Goal: Task Accomplishment & Management: Use online tool/utility

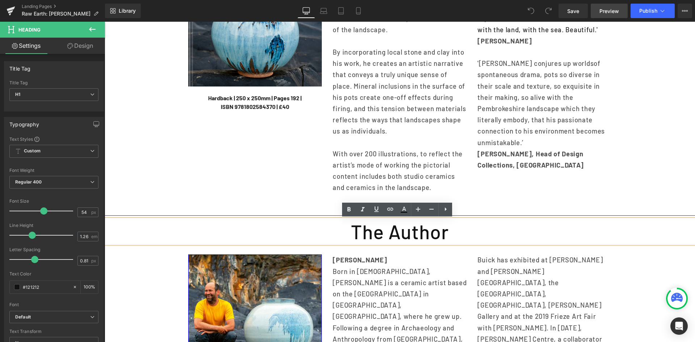
click at [615, 7] on span "Preview" at bounding box center [609, 11] width 20 height 8
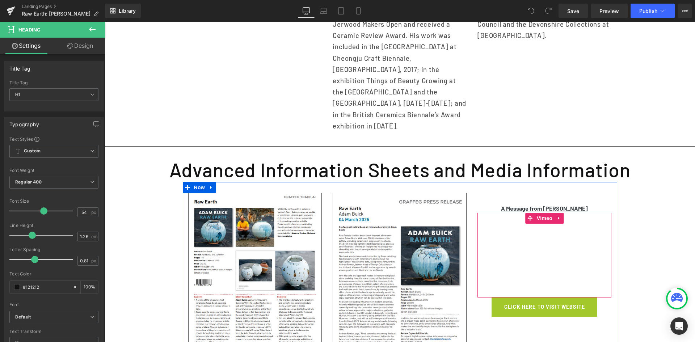
scroll to position [615, 0]
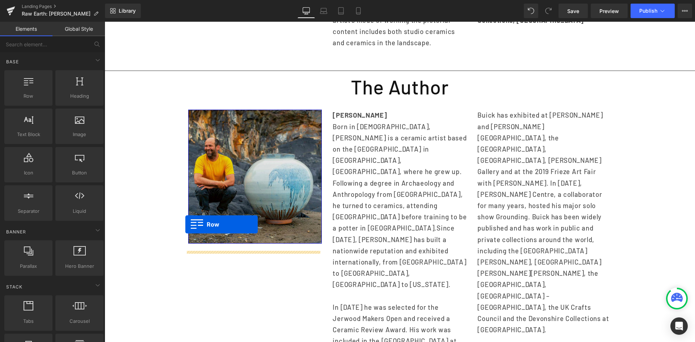
scroll to position [217, 0]
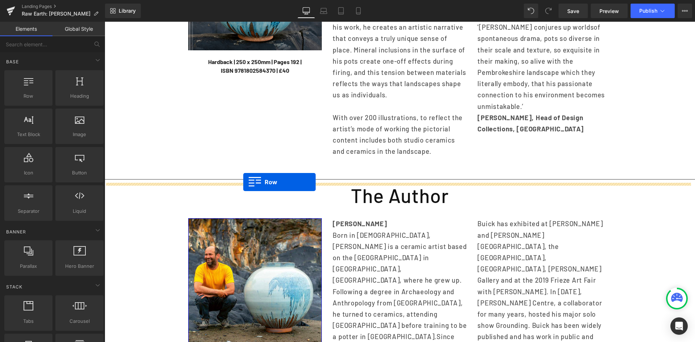
drag, startPoint x: 184, startPoint y: 146, endPoint x: 243, endPoint y: 182, distance: 69.7
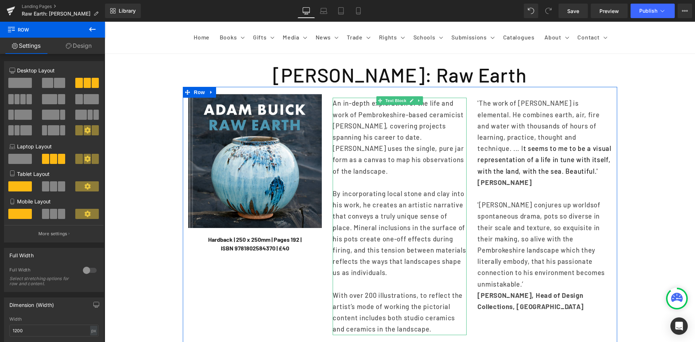
scroll to position [36, 0]
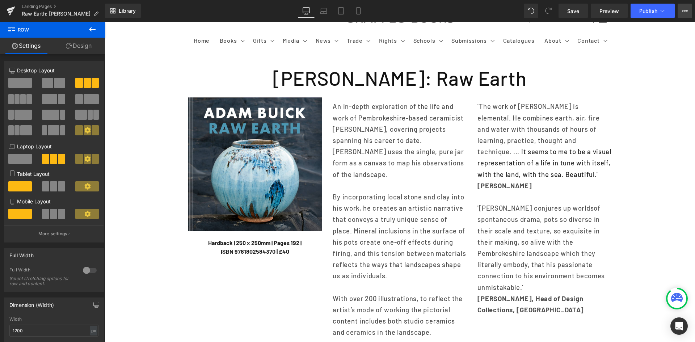
click at [690, 12] on button "View Live Page View with current Template Save Template to Library Schedule Pub…" at bounding box center [685, 11] width 14 height 14
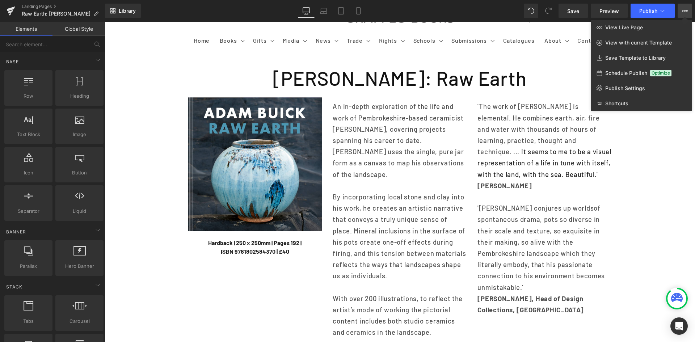
click at [657, 148] on div at bounding box center [400, 182] width 590 height 320
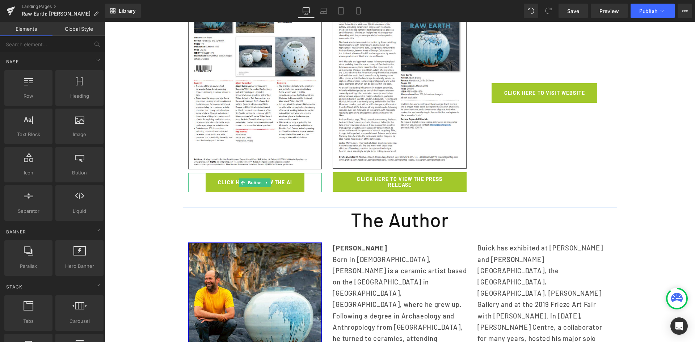
scroll to position [326, 0]
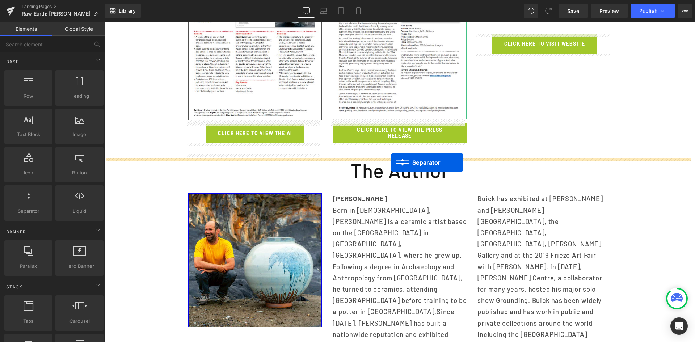
drag, startPoint x: 383, startPoint y: 87, endPoint x: 391, endPoint y: 163, distance: 76.0
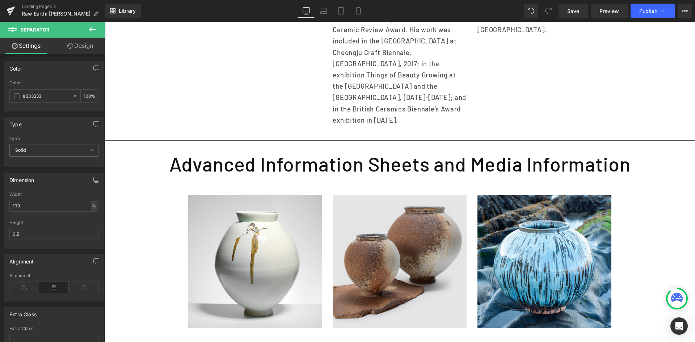
scroll to position [880, 0]
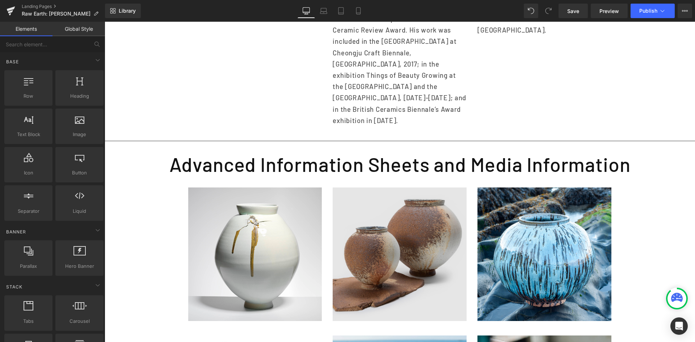
drag, startPoint x: 464, startPoint y: 232, endPoint x: 359, endPoint y: 210, distance: 106.9
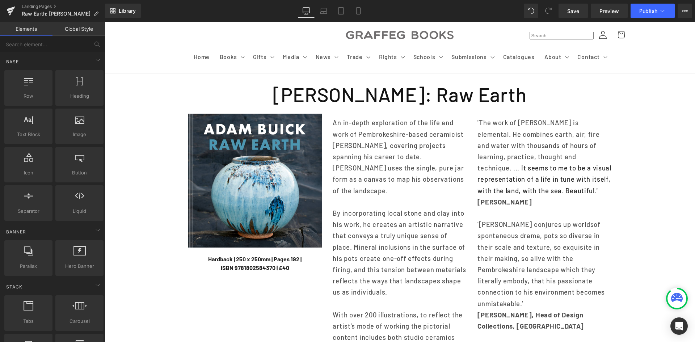
scroll to position [0, 0]
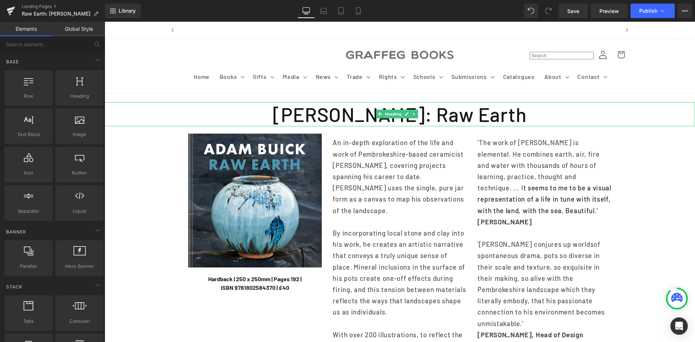
click at [489, 114] on h1 "[PERSON_NAME]: Raw Earth" at bounding box center [400, 114] width 590 height 25
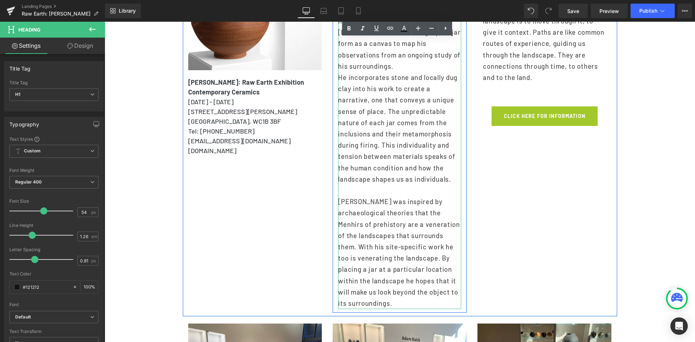
scroll to position [1520, 0]
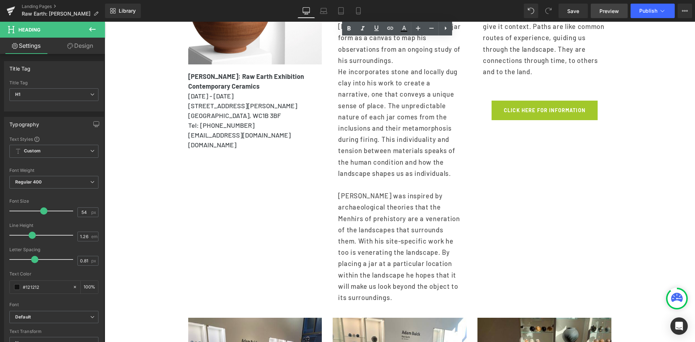
click at [613, 12] on span "Preview" at bounding box center [609, 11] width 20 height 8
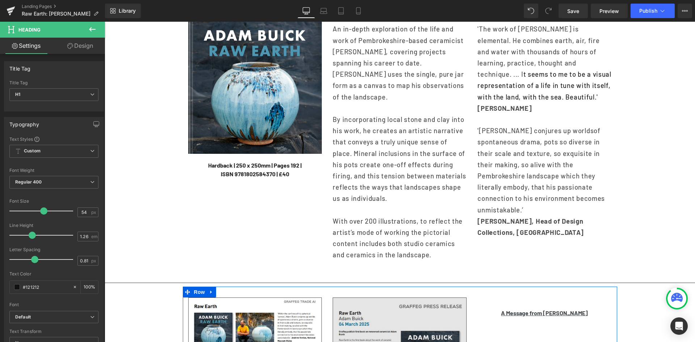
scroll to position [0, 0]
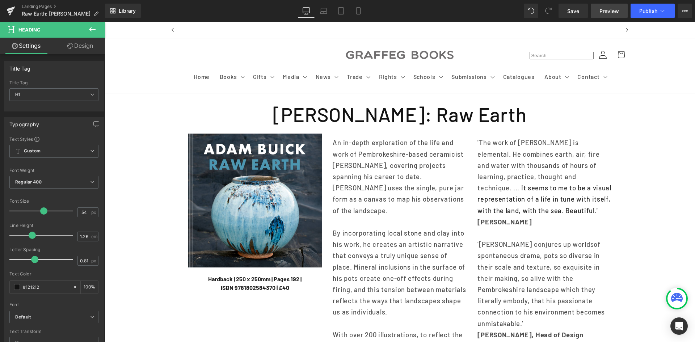
click at [596, 7] on link "Preview" at bounding box center [609, 11] width 37 height 14
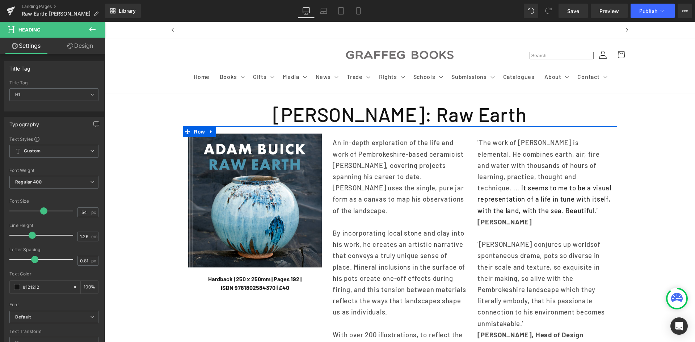
click at [340, 151] on span "An in-depth exploration of the life and work of Pembrokeshire-based ceramicist …" at bounding box center [398, 160] width 131 height 42
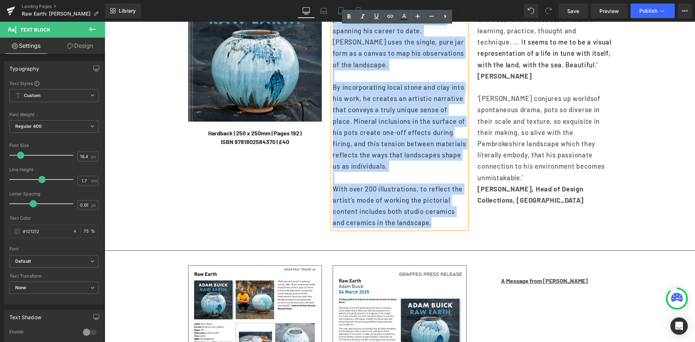
scroll to position [334, 0]
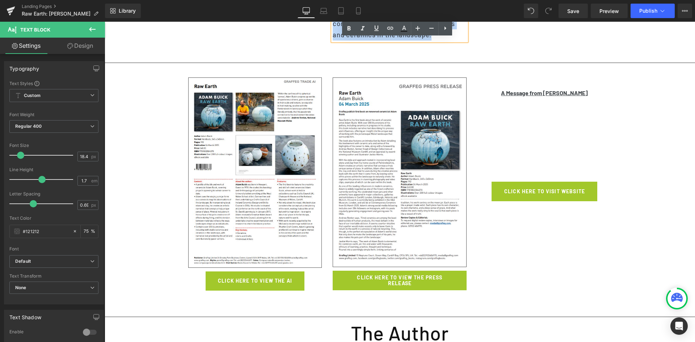
drag, startPoint x: 331, startPoint y: 146, endPoint x: 457, endPoint y: 52, distance: 156.8
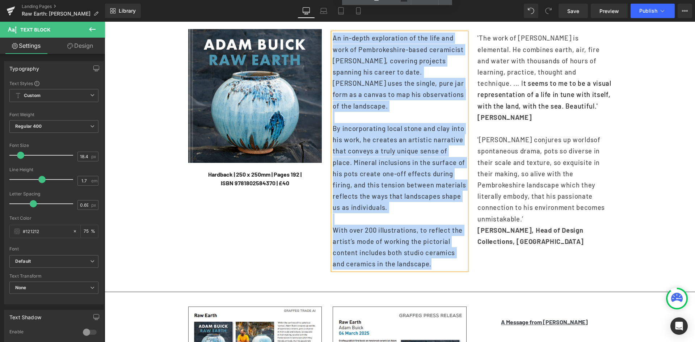
scroll to position [44, 0]
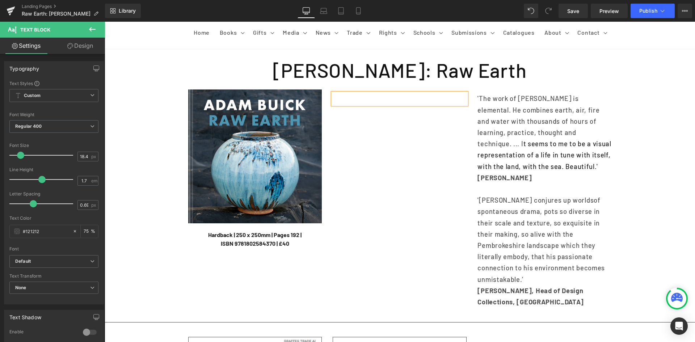
click at [242, 248] on div "Hardback | 250 x 250mm | Pages 192 | ISBN 9781802584370 | £40 Text Block" at bounding box center [255, 239] width 134 height 17
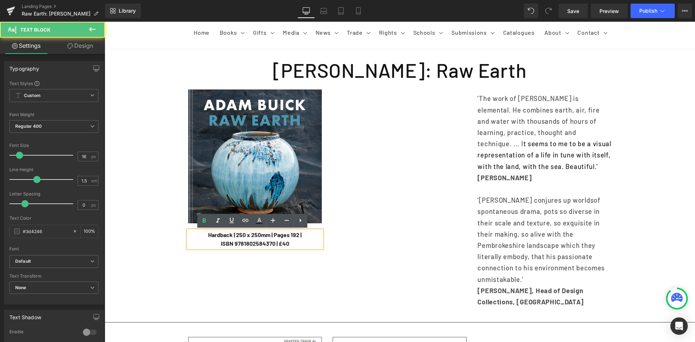
click at [242, 241] on span "ISBN 9781802584370 | £40" at bounding box center [255, 243] width 68 height 7
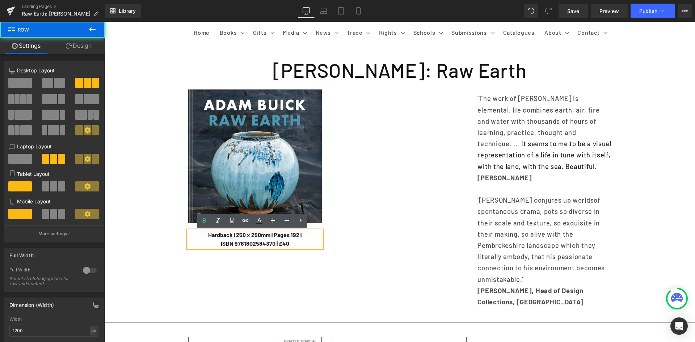
click at [216, 279] on div "Image Hardback | 250 x 250mm | Pages 192 | ISBN 9781802584370 | £40 Text Block …" at bounding box center [400, 196] width 434 height 229
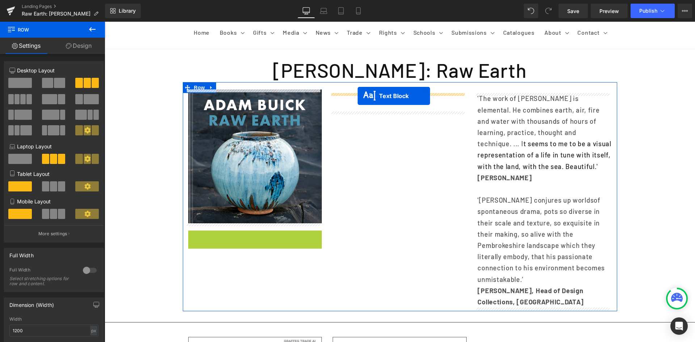
drag, startPoint x: 232, startPoint y: 239, endPoint x: 358, endPoint y: 96, distance: 190.3
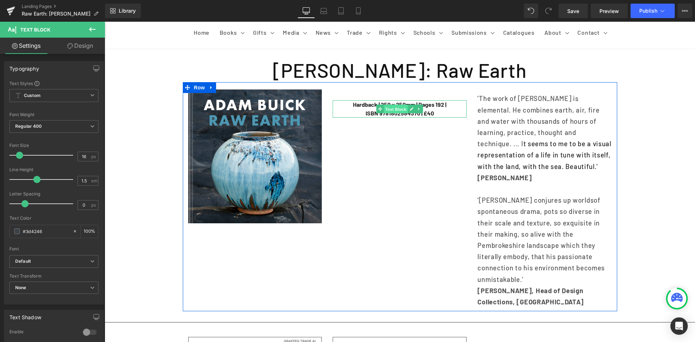
click at [397, 105] on span "Text Block" at bounding box center [396, 109] width 24 height 9
drag, startPoint x: 433, startPoint y: 112, endPoint x: 332, endPoint y: 102, distance: 101.8
click at [333, 102] on div "Hardback | 250 x 250mm | Pages 192 | ISBN 9781802584370 | £40 Text Block" at bounding box center [400, 108] width 134 height 17
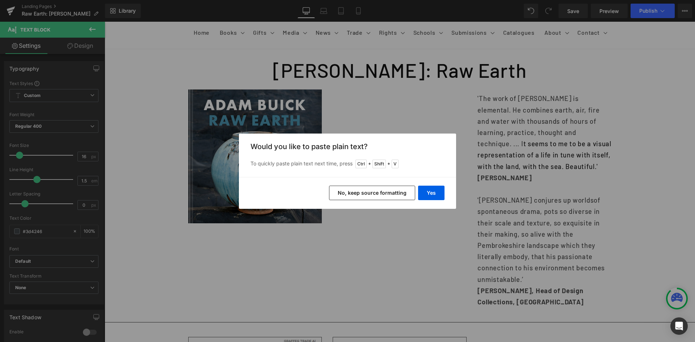
click at [445, 194] on div "Yes No, keep source formatting" at bounding box center [347, 193] width 217 height 32
click at [436, 194] on button "Yes" at bounding box center [431, 193] width 26 height 14
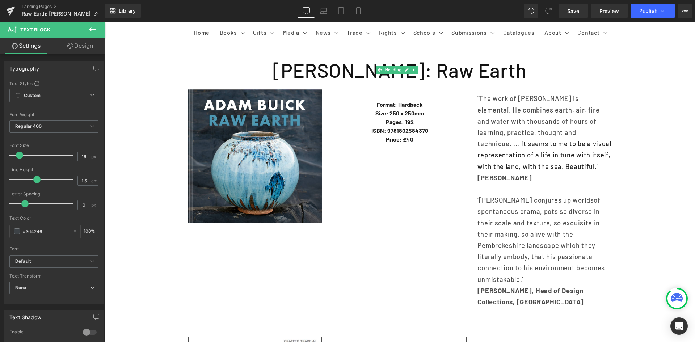
click at [343, 70] on h1 "[PERSON_NAME]: Raw Earth" at bounding box center [400, 70] width 590 height 25
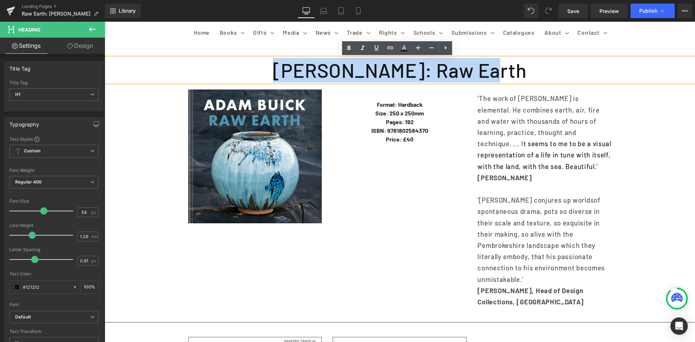
drag, startPoint x: 294, startPoint y: 67, endPoint x: 498, endPoint y: 65, distance: 204.2
click at [498, 65] on h1 "[PERSON_NAME]: Raw Earth" at bounding box center [400, 70] width 590 height 25
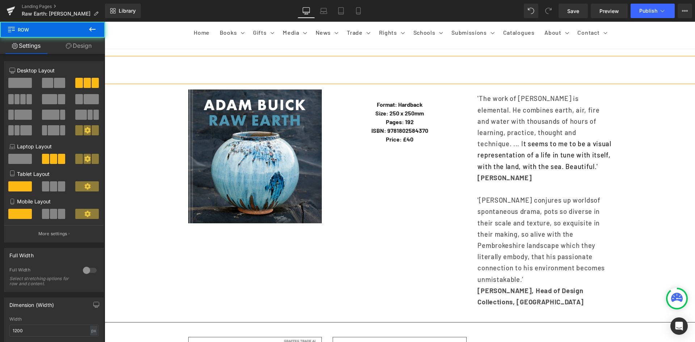
click at [423, 184] on div "Image Format: Hardback Size: 250 x 250mm Pages: 192 ISBN: 9781802584370 Pri…" at bounding box center [400, 196] width 434 height 229
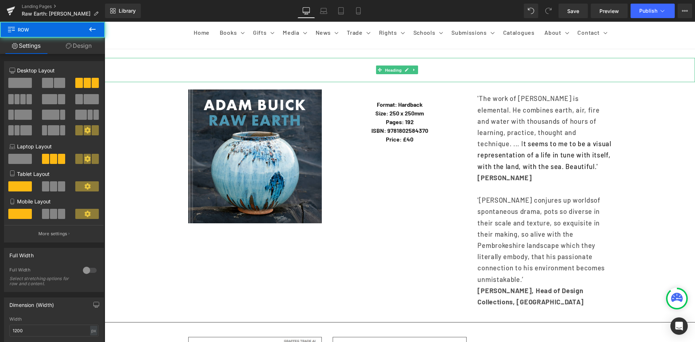
click at [401, 71] on span "Heading" at bounding box center [394, 70] width 20 height 9
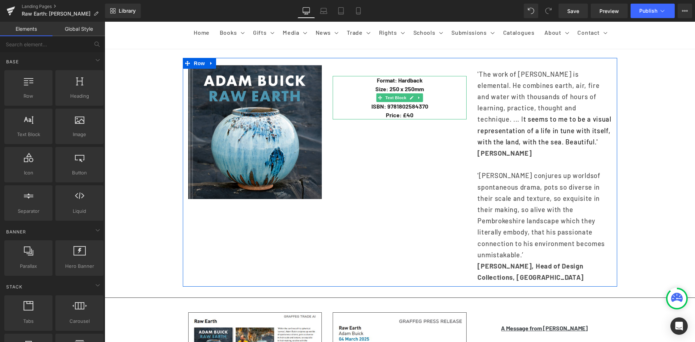
click at [377, 79] on b "Format: Hardback" at bounding box center [400, 80] width 46 height 7
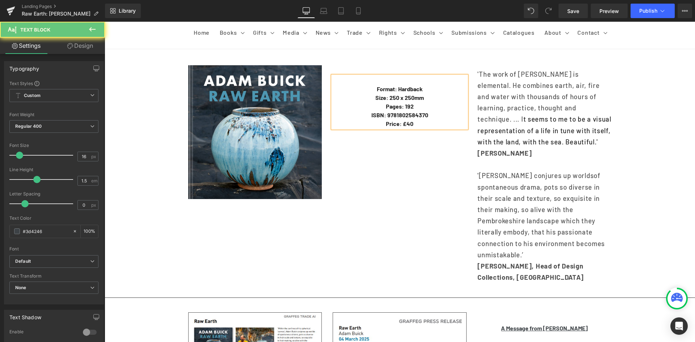
click at [373, 79] on p at bounding box center [400, 80] width 134 height 9
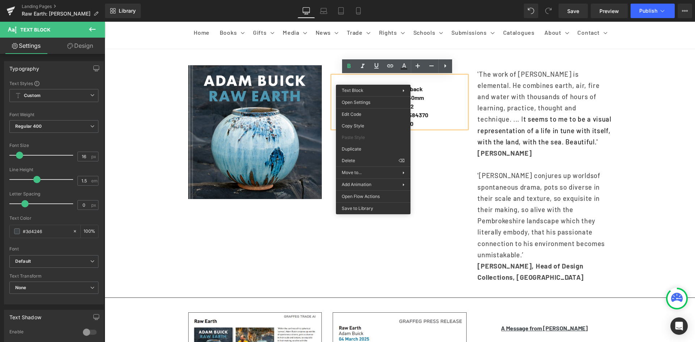
click at [362, 79] on p at bounding box center [400, 80] width 134 height 9
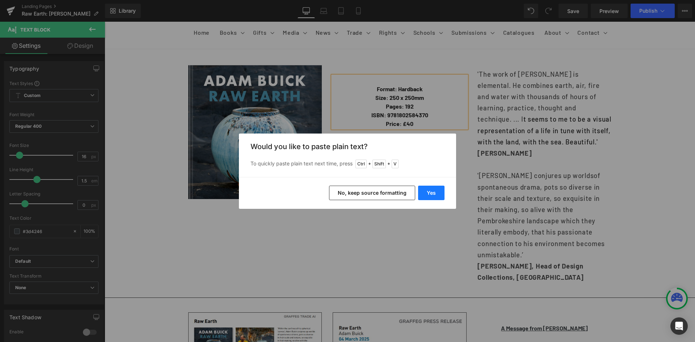
drag, startPoint x: 429, startPoint y: 189, endPoint x: 322, endPoint y: 168, distance: 108.4
click at [429, 189] on button "Yes" at bounding box center [431, 193] width 26 height 14
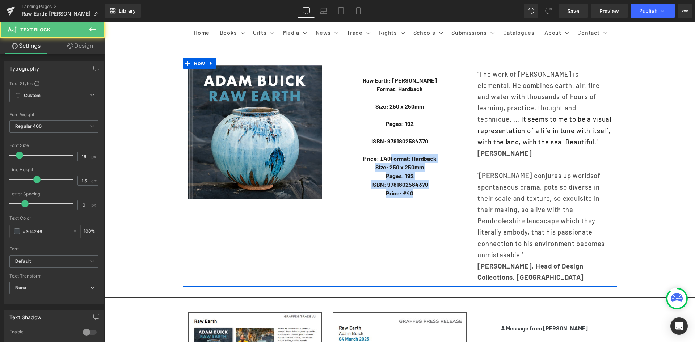
drag, startPoint x: 386, startPoint y: 155, endPoint x: 435, endPoint y: 199, distance: 65.7
click at [435, 199] on div "Raw Earth: [PERSON_NAME] Format: Hardback  Size: 250 x 250mm Pages: 192 IS…" at bounding box center [399, 146] width 145 height 155
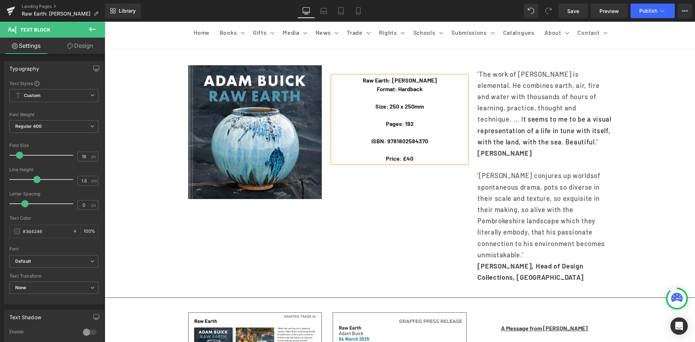
click at [369, 87] on p "Format: Hardback" at bounding box center [400, 89] width 134 height 9
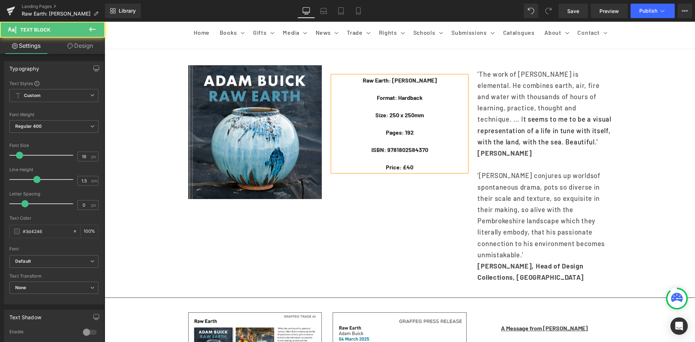
click at [375, 115] on b "Size: 250 x 250mm" at bounding box center [399, 115] width 49 height 7
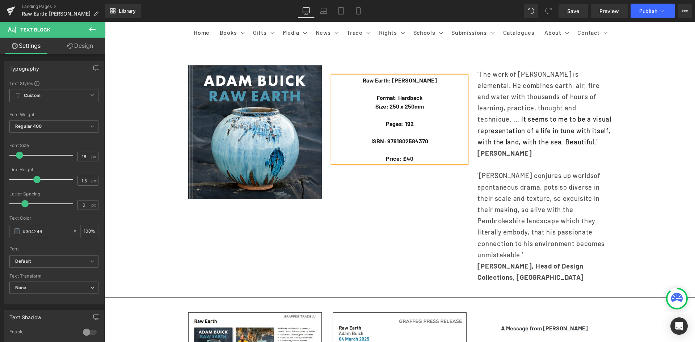
click at [381, 125] on p "Pages: 192" at bounding box center [400, 123] width 134 height 9
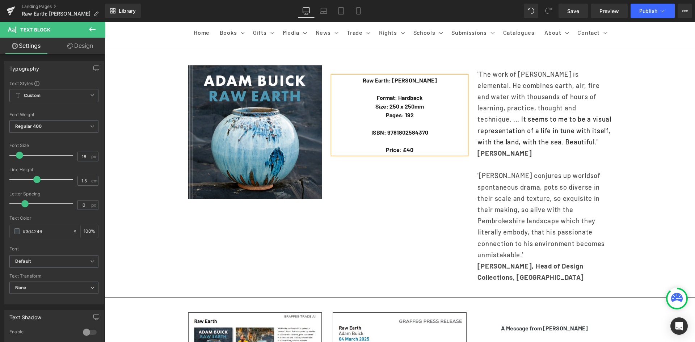
click at [363, 133] on p "ISBN: 9781802584370" at bounding box center [400, 132] width 134 height 9
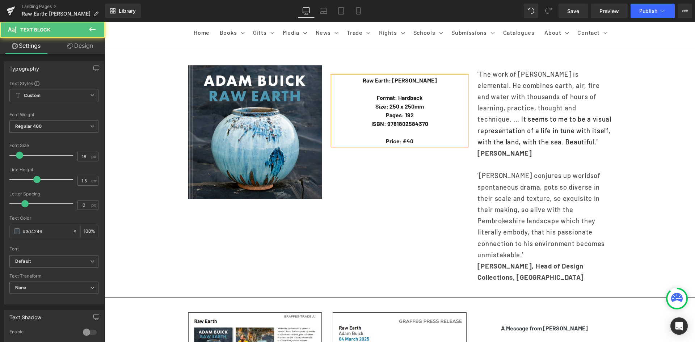
click at [375, 143] on p "Price: £40" at bounding box center [400, 141] width 134 height 9
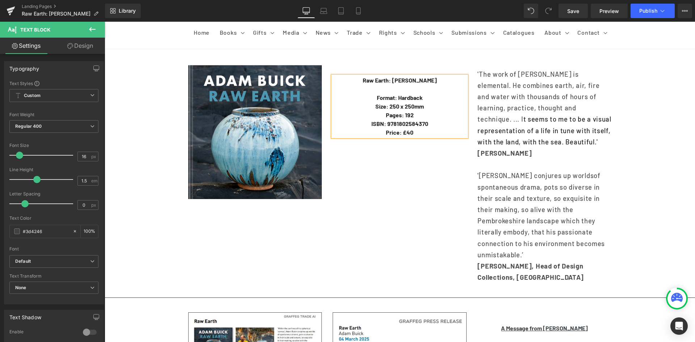
click at [391, 85] on p at bounding box center [400, 89] width 134 height 9
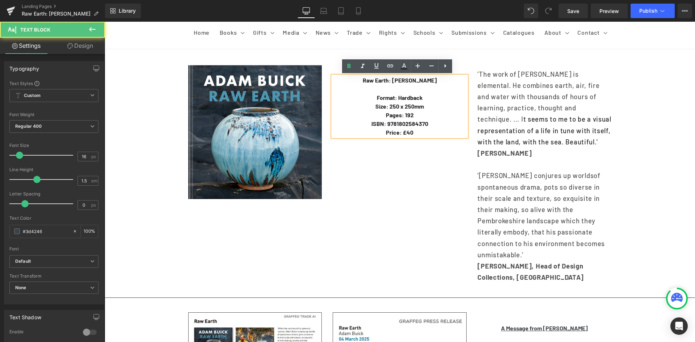
click at [489, 73] on span "'The work of [PERSON_NAME] is elemental. He combines earth, air, fire and water…" at bounding box center [544, 108] width 134 height 76
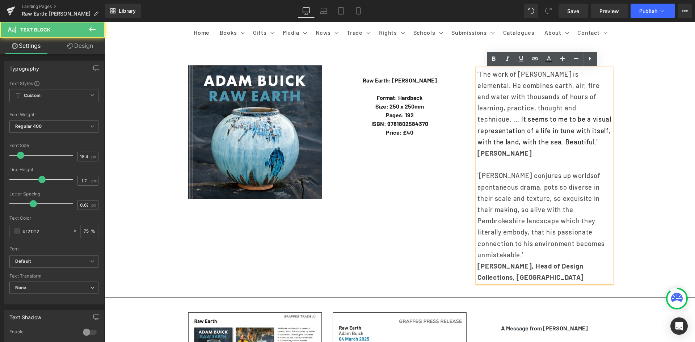
drag, startPoint x: 476, startPoint y: 71, endPoint x: 642, endPoint y: 281, distance: 267.5
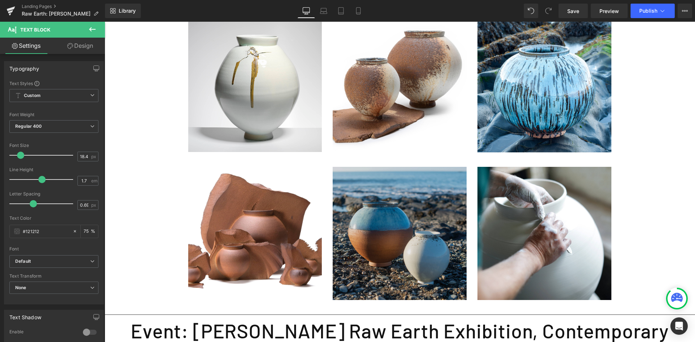
scroll to position [913, 0]
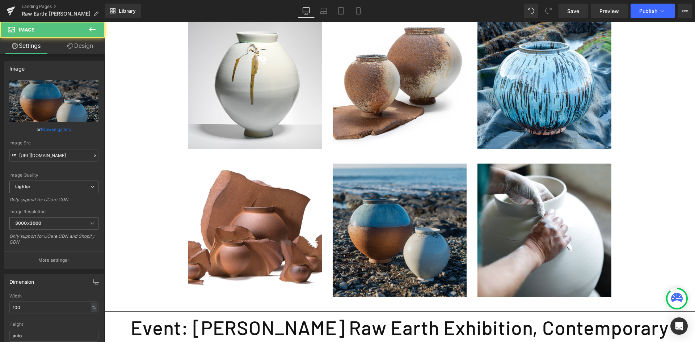
click at [383, 173] on img at bounding box center [400, 231] width 134 height 134
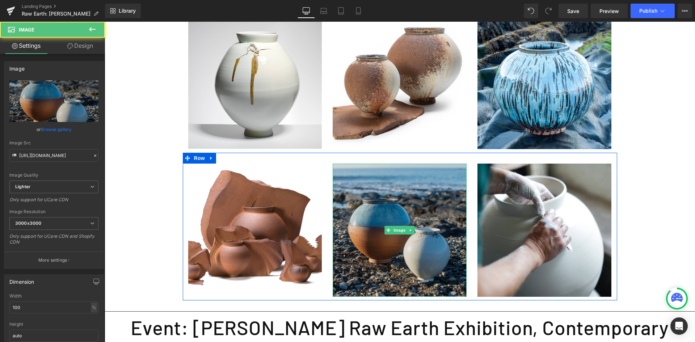
click at [355, 164] on img at bounding box center [400, 231] width 134 height 134
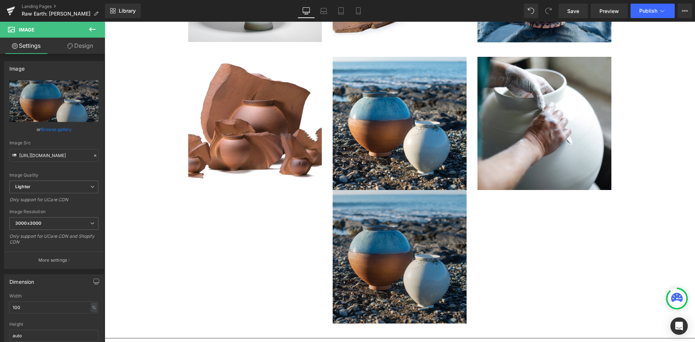
scroll to position [997, 0]
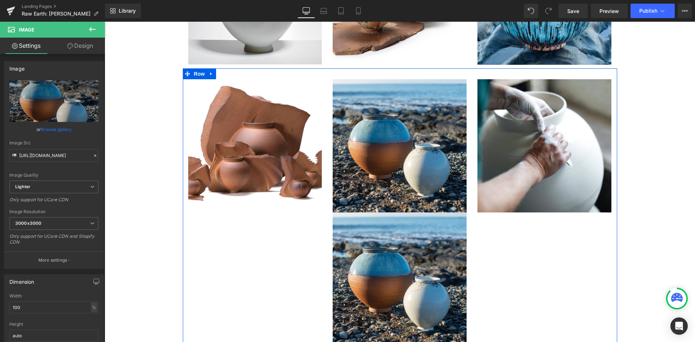
click at [262, 220] on div "Image Image Image Image Row" at bounding box center [400, 208] width 434 height 281
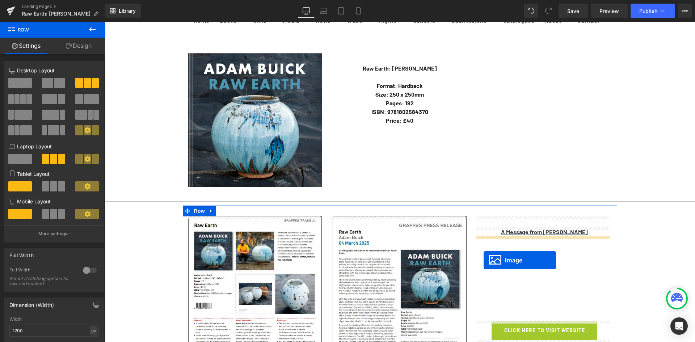
scroll to position [0, 0]
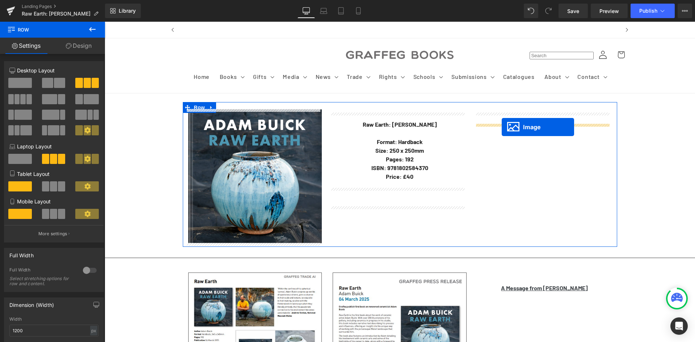
drag, startPoint x: 387, startPoint y: 233, endPoint x: 502, endPoint y: 127, distance: 156.0
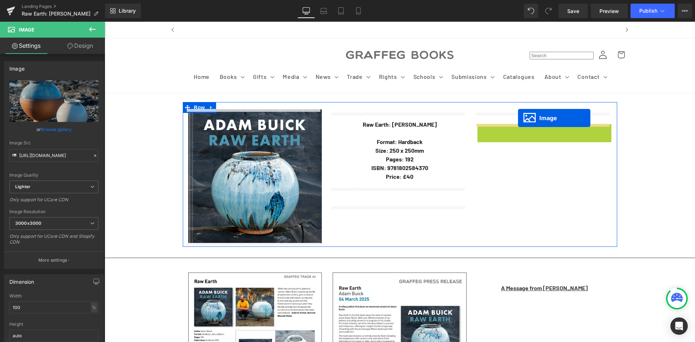
drag, startPoint x: 530, startPoint y: 192, endPoint x: 517, endPoint y: 117, distance: 75.7
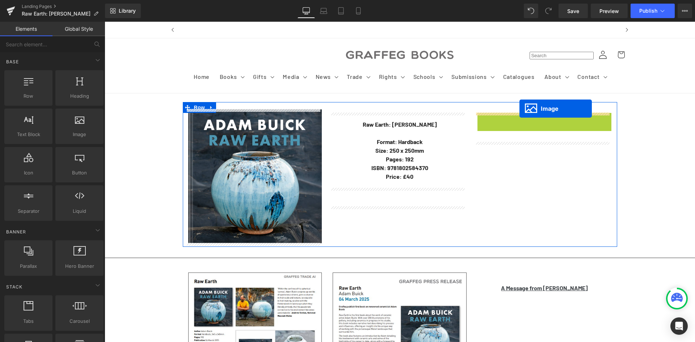
drag, startPoint x: 530, startPoint y: 180, endPoint x: 519, endPoint y: 109, distance: 71.7
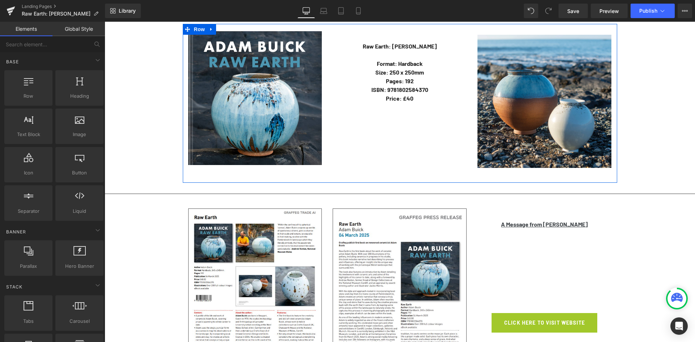
scroll to position [36, 0]
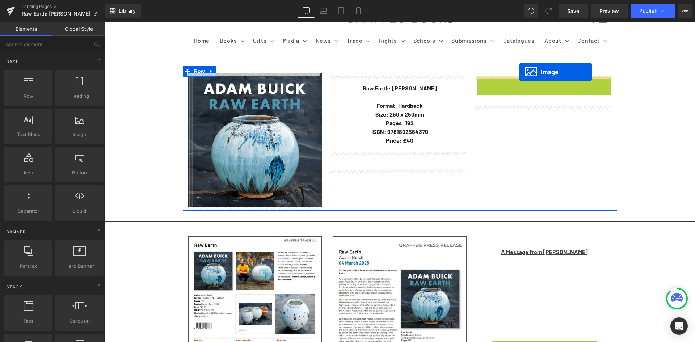
drag, startPoint x: 531, startPoint y: 144, endPoint x: 519, endPoint y: 72, distance: 73.3
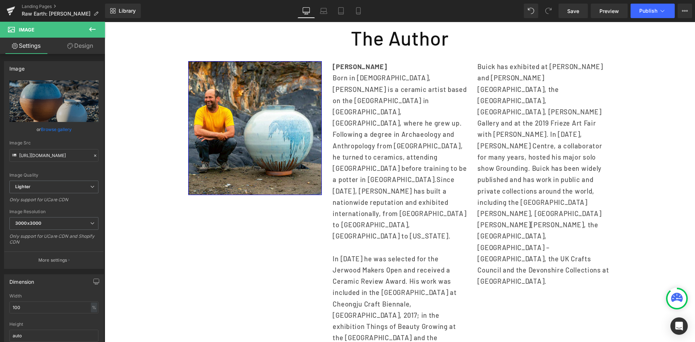
scroll to position [507, 0]
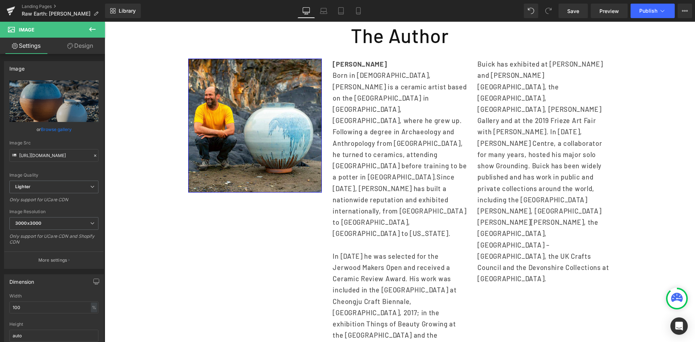
click at [394, 117] on p "Born in [DEMOGRAPHIC_DATA], [PERSON_NAME] is a ceramic artist based on the [GEO…" at bounding box center [400, 154] width 134 height 169
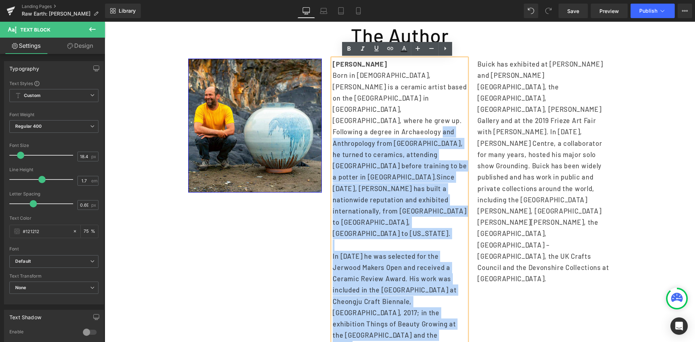
drag, startPoint x: 451, startPoint y: 286, endPoint x: 347, endPoint y: 129, distance: 188.2
click at [347, 128] on div "[PERSON_NAME] Born in [DEMOGRAPHIC_DATA], [PERSON_NAME] is a ceramic artist bas…" at bounding box center [400, 217] width 134 height 316
click at [539, 226] on p "Buick has exhibited at [PERSON_NAME] and [PERSON_NAME][GEOGRAPHIC_DATA], the [G…" at bounding box center [544, 172] width 134 height 226
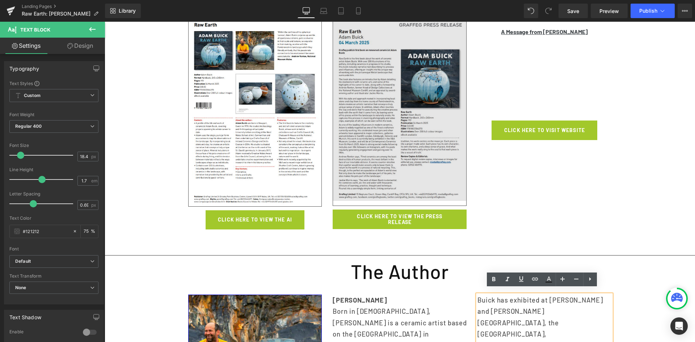
scroll to position [217, 0]
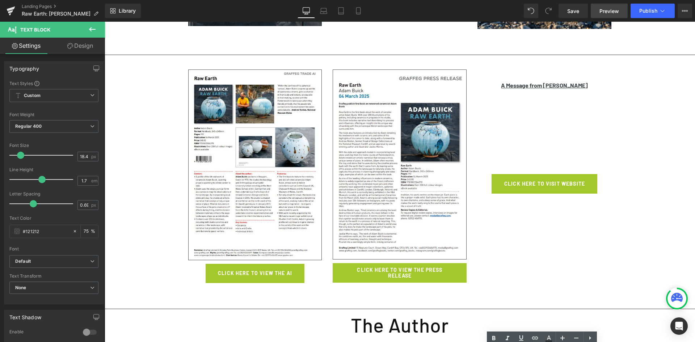
click at [617, 11] on span "Preview" at bounding box center [609, 11] width 20 height 8
click at [577, 9] on span "Save" at bounding box center [573, 11] width 12 height 8
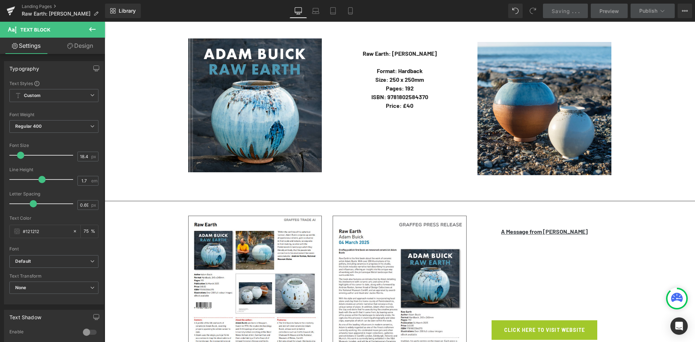
scroll to position [0, 0]
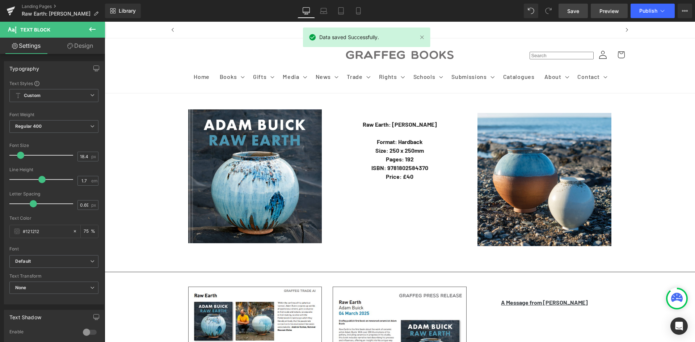
click at [611, 11] on span "Preview" at bounding box center [609, 11] width 20 height 8
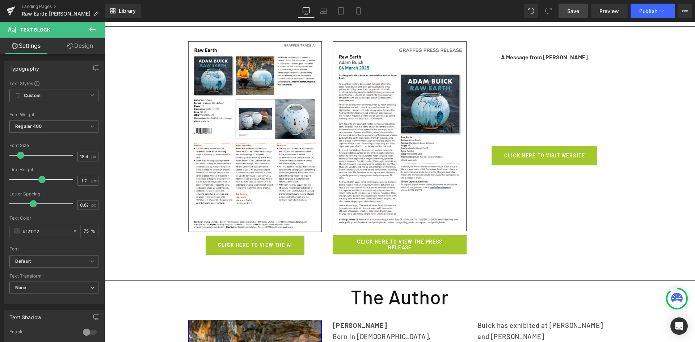
scroll to position [290, 0]
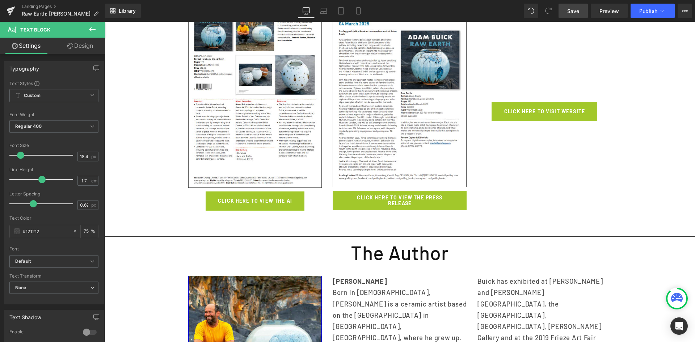
click at [94, 26] on icon at bounding box center [92, 29] width 9 height 9
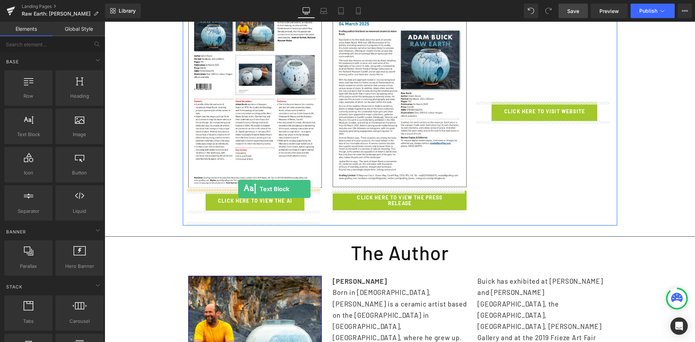
drag, startPoint x: 123, startPoint y: 152, endPoint x: 238, endPoint y: 189, distance: 120.6
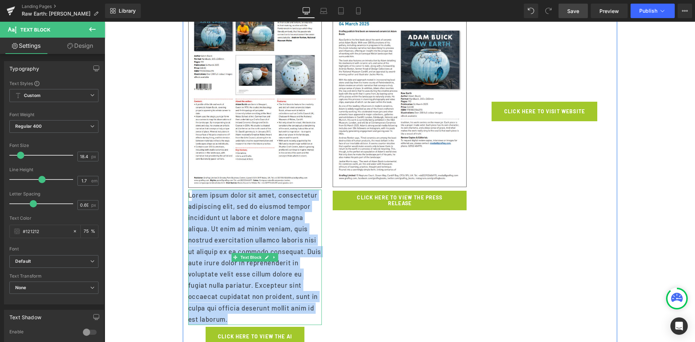
drag, startPoint x: 235, startPoint y: 316, endPoint x: 190, endPoint y: 200, distance: 124.8
click at [190, 200] on p "Lorem ipsum dolor sit amet, consectetur adipiscing elit, sed do eiusmod tempor …" at bounding box center [255, 257] width 134 height 135
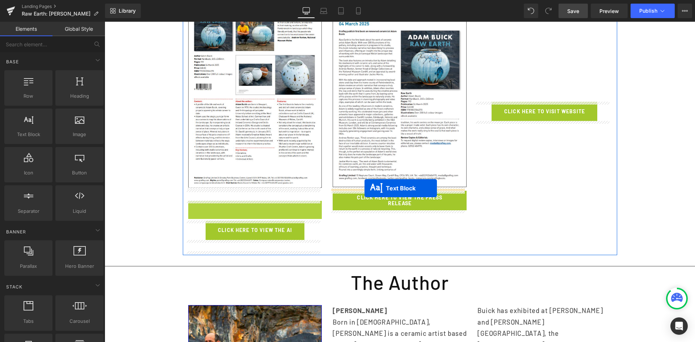
drag, startPoint x: 231, startPoint y: 206, endPoint x: 365, endPoint y: 188, distance: 134.8
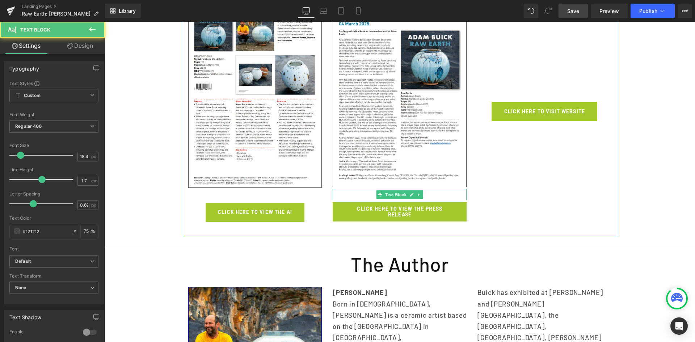
click at [538, 175] on div "Image Text Block Text Block Text Block Click here tO VIEW THE ai Button Text Bl…" at bounding box center [400, 111] width 434 height 251
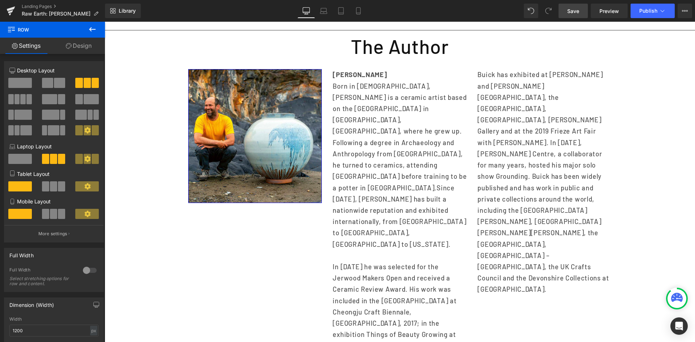
scroll to position [507, 0]
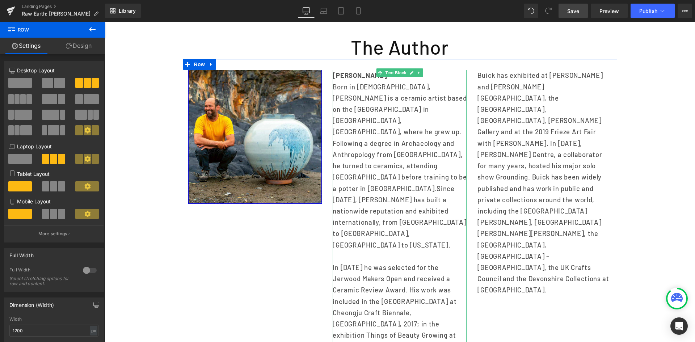
click at [339, 77] on strong "[PERSON_NAME]" at bounding box center [360, 75] width 54 height 8
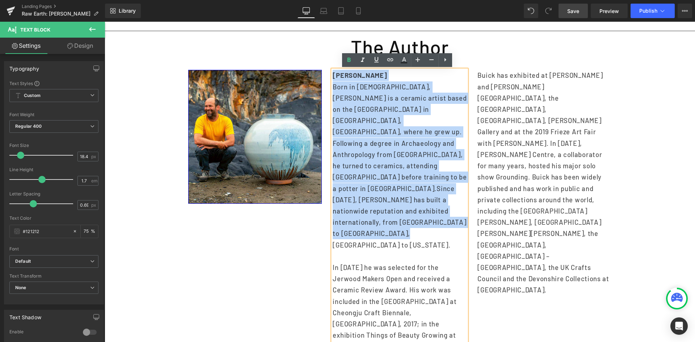
drag, startPoint x: 332, startPoint y: 71, endPoint x: 438, endPoint y: 210, distance: 174.1
click at [438, 210] on div "[PERSON_NAME] Born in [DEMOGRAPHIC_DATA], [PERSON_NAME] is a ceramic artist bas…" at bounding box center [400, 228] width 134 height 316
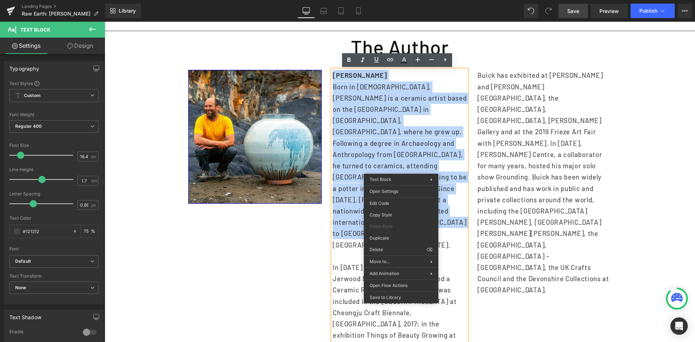
click at [371, 121] on p "Born in [DEMOGRAPHIC_DATA], [PERSON_NAME] is a ceramic artist based on the [GEO…" at bounding box center [400, 165] width 134 height 169
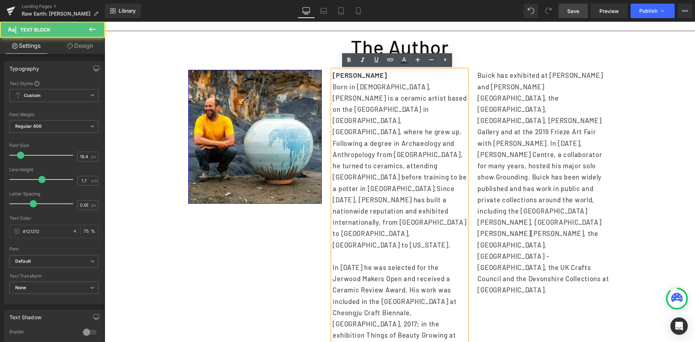
click at [420, 120] on p "Born in [DEMOGRAPHIC_DATA], [PERSON_NAME] is a ceramic artist based on the [GEO…" at bounding box center [400, 165] width 134 height 169
click at [483, 51] on h1 "The Author" at bounding box center [400, 47] width 590 height 25
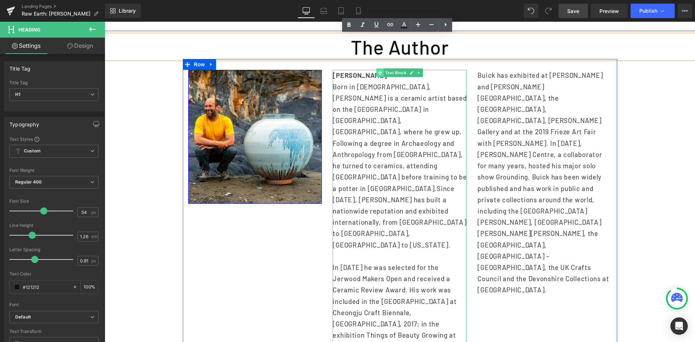
click at [376, 76] on span at bounding box center [380, 72] width 8 height 9
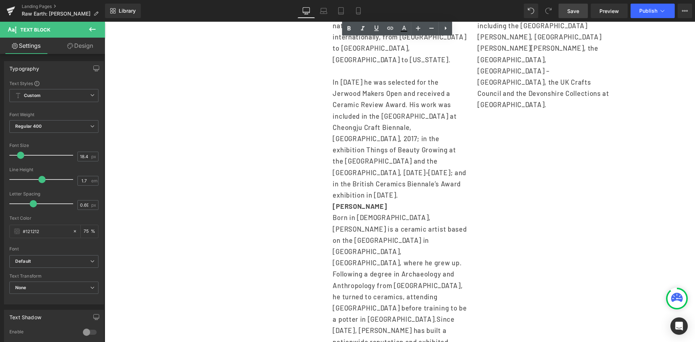
scroll to position [689, 0]
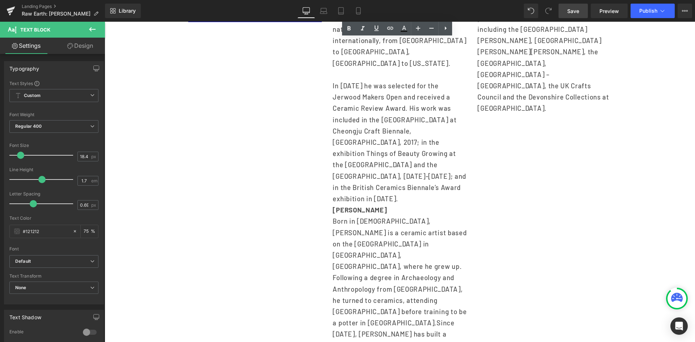
click at [375, 216] on p "Born in [DEMOGRAPHIC_DATA], [PERSON_NAME] is a ceramic artist based on the [GEO…" at bounding box center [400, 300] width 134 height 169
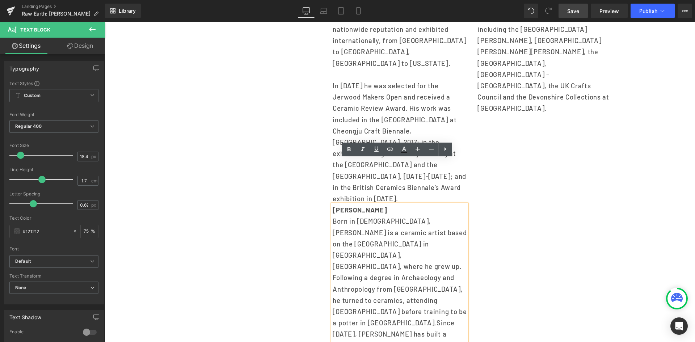
click at [302, 201] on div "Image Text Block [PERSON_NAME] Born in [DEMOGRAPHIC_DATA], [PERSON_NAME] is a c…" at bounding box center [400, 200] width 434 height 647
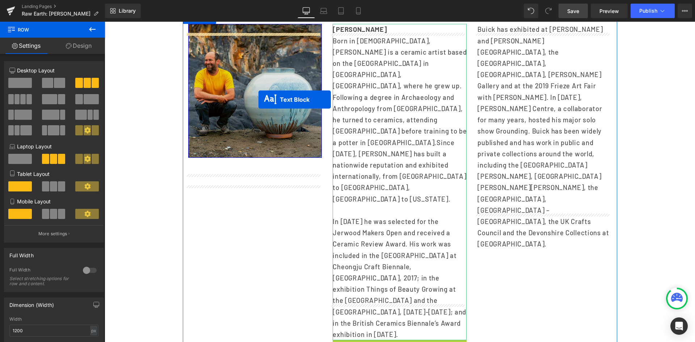
scroll to position [544, 0]
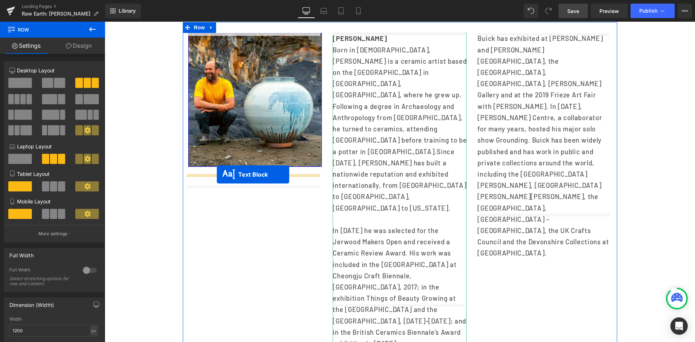
drag, startPoint x: 377, startPoint y: 161, endPoint x: 217, endPoint y: 174, distance: 160.5
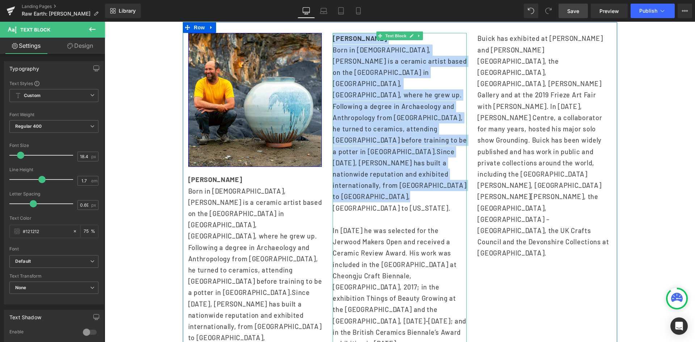
drag, startPoint x: 332, startPoint y: 39, endPoint x: 436, endPoint y: 177, distance: 173.2
click at [436, 177] on div "[PERSON_NAME] Born in [DEMOGRAPHIC_DATA], [PERSON_NAME] is a ceramic artist bas…" at bounding box center [400, 191] width 134 height 316
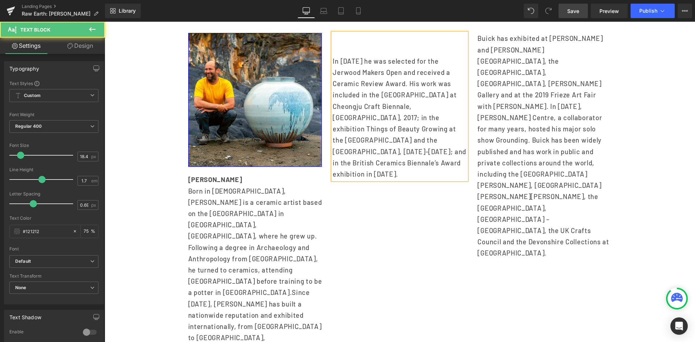
click at [333, 58] on span "In [DATE] he was selected for the Jerwood Makers Open and received a Ceramic Re…" at bounding box center [400, 117] width 134 height 121
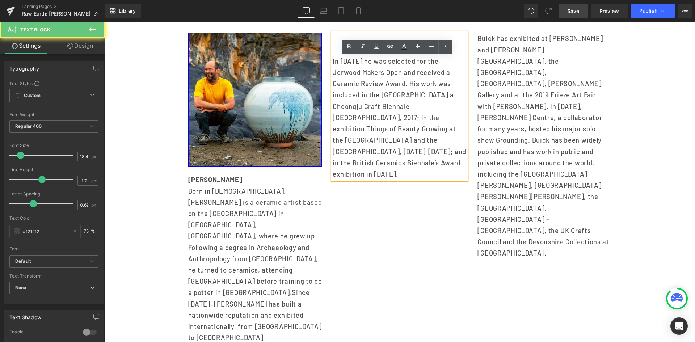
click at [333, 59] on div "In [DATE] he was selected for the Jerwood Makers Open and received a Ceramic Re…" at bounding box center [400, 106] width 134 height 147
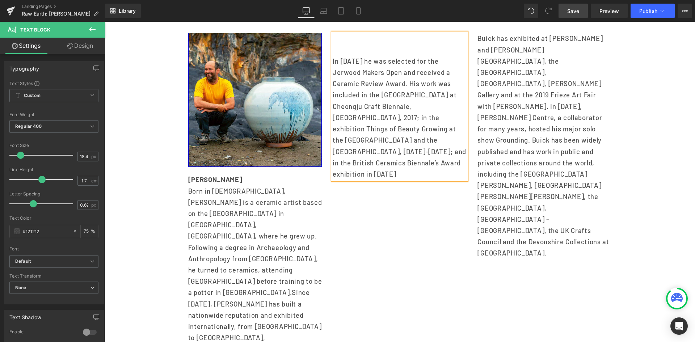
click at [333, 61] on div "In [DATE] he was selected for the Jerwood Makers Open and received a Ceramic Re…" at bounding box center [400, 106] width 134 height 147
click at [355, 84] on span "In [DATE] he was selected for the Jerwood Makers Open and received a Ceramic Re…" at bounding box center [400, 117] width 134 height 121
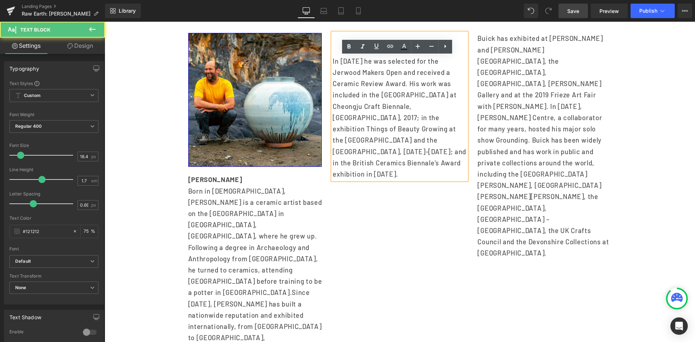
click at [337, 58] on span "In [DATE] he was selected for the Jerwood Makers Open and received a Ceramic Re…" at bounding box center [400, 117] width 134 height 121
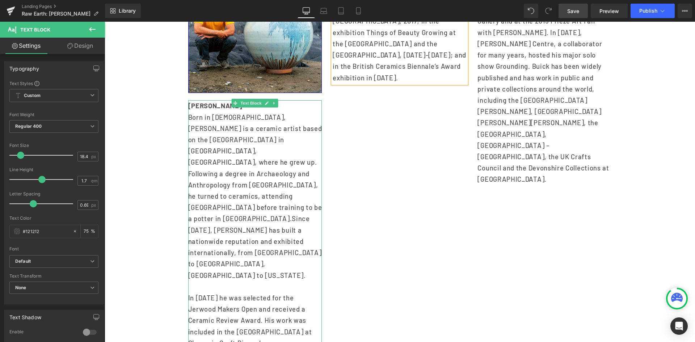
scroll to position [652, 0]
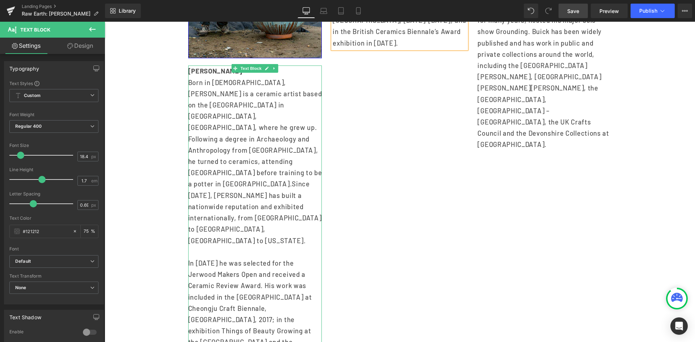
click at [196, 259] on span "In [DATE] he was selected for the Jerwood Makers Open and received a Ceramic Re…" at bounding box center [255, 319] width 134 height 121
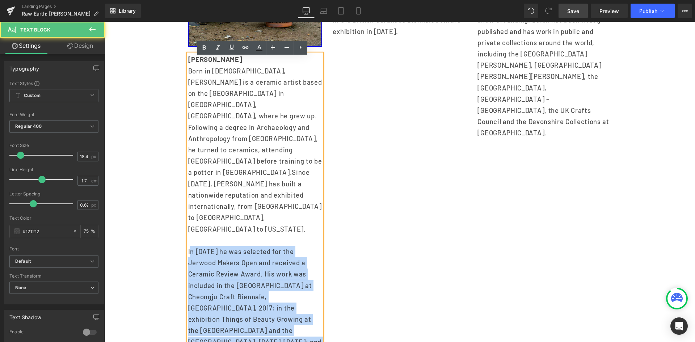
scroll to position [677, 0]
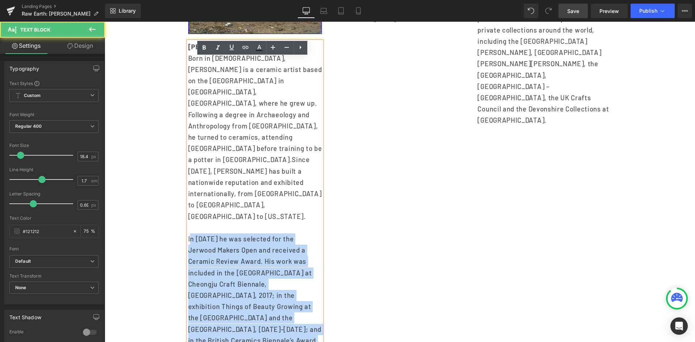
drag, startPoint x: 186, startPoint y: 228, endPoint x: 237, endPoint y: 336, distance: 120.0
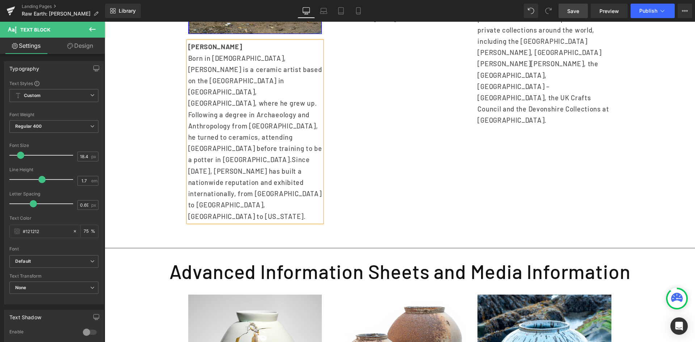
click at [362, 136] on div "Image [PERSON_NAME] Born in [DEMOGRAPHIC_DATA], [PERSON_NAME] is a ceramic arti…" at bounding box center [400, 63] width 434 height 348
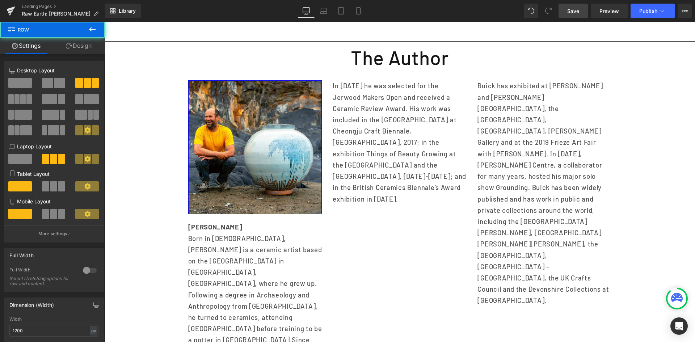
scroll to position [496, 0]
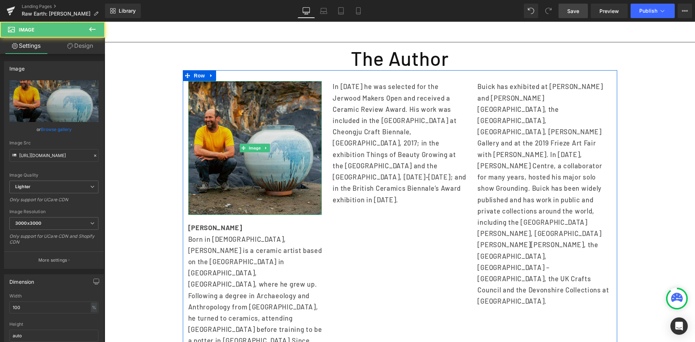
click at [239, 89] on img at bounding box center [255, 148] width 134 height 134
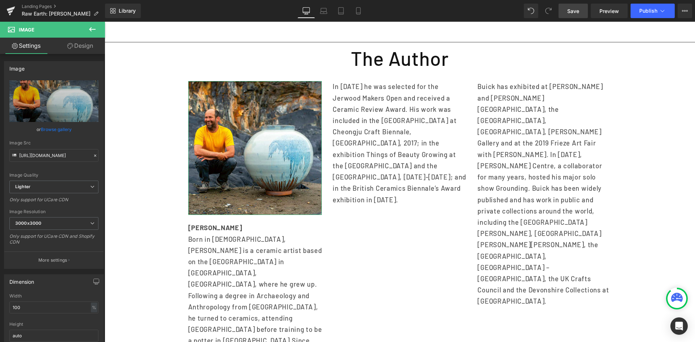
click at [82, 46] on link "Design" at bounding box center [80, 46] width 52 height 16
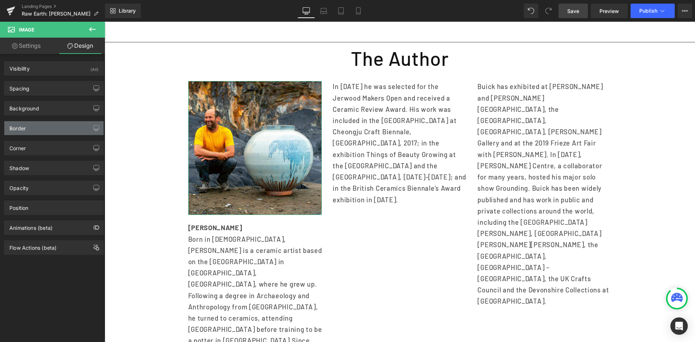
click at [52, 127] on div "Border" at bounding box center [53, 128] width 99 height 14
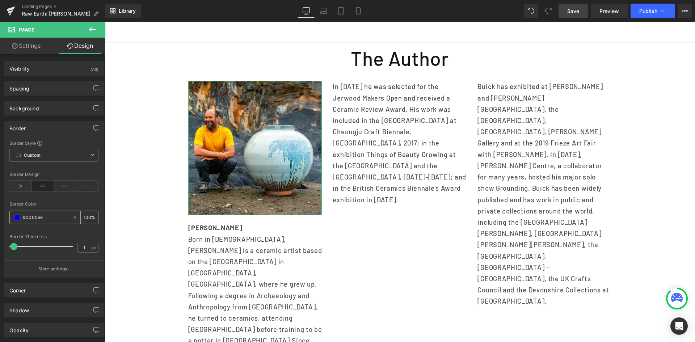
click at [12, 216] on div "#0000ee" at bounding box center [41, 217] width 63 height 13
click at [16, 216] on span at bounding box center [17, 218] width 6 height 6
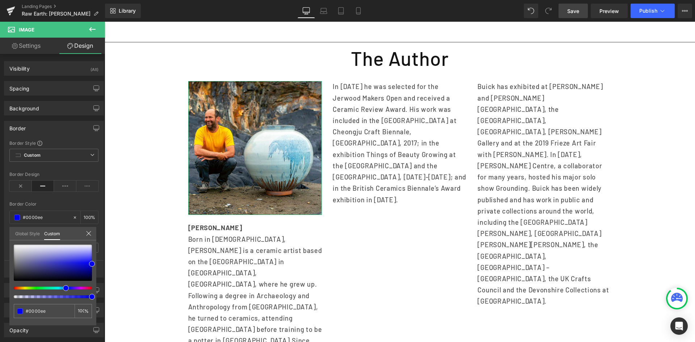
type input "#1300ef"
type input "#0093ef"
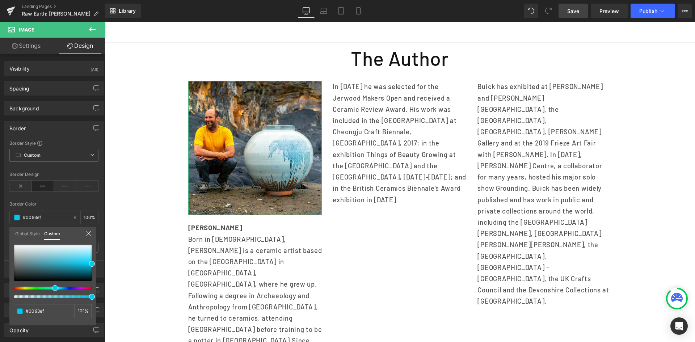
type input "#00ef3b"
type input "#00ef13"
type input "#0bef00"
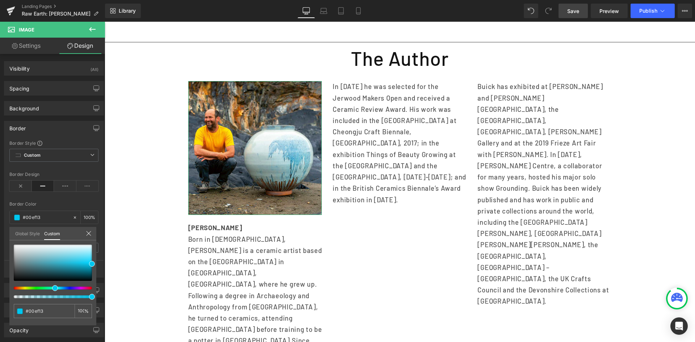
type input "#0bef00"
type input "#27ef00"
type input "#57ef00"
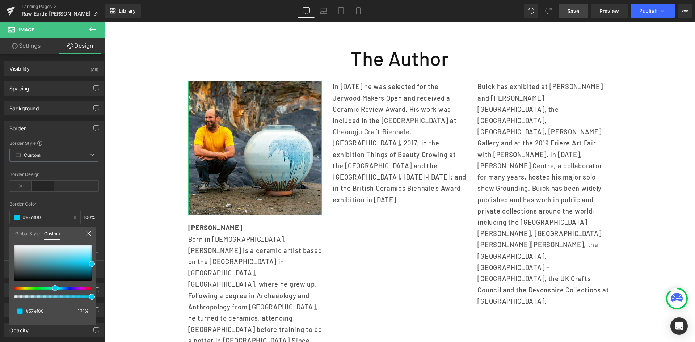
type input "#7fef00"
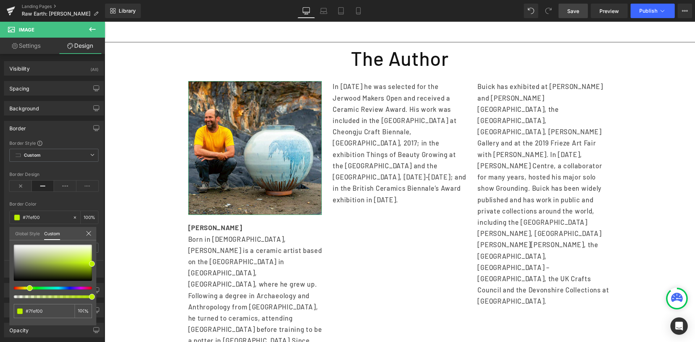
type input "#9fef00"
type input "#cfef00"
type input "#ef9f00"
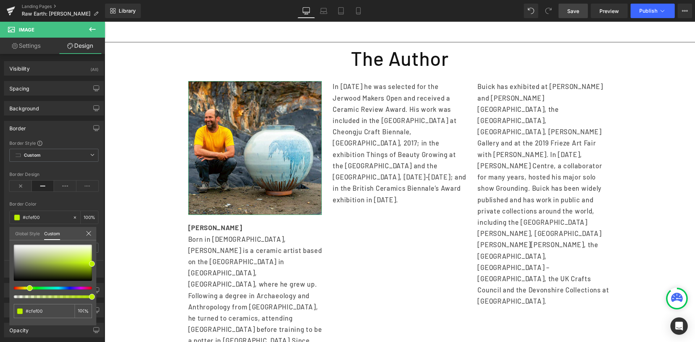
type input "#ef9f00"
type input "#ef5b00"
type input "#ef2f00"
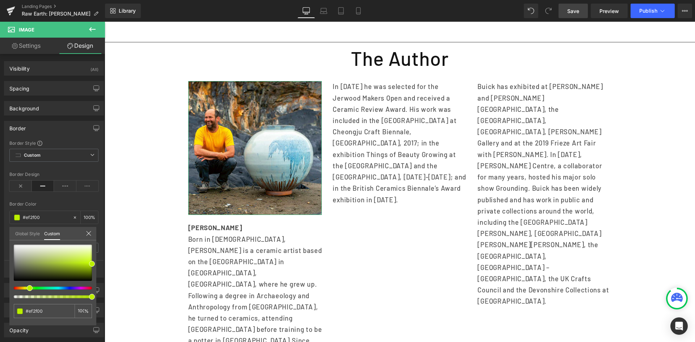
type input "#ef0b00"
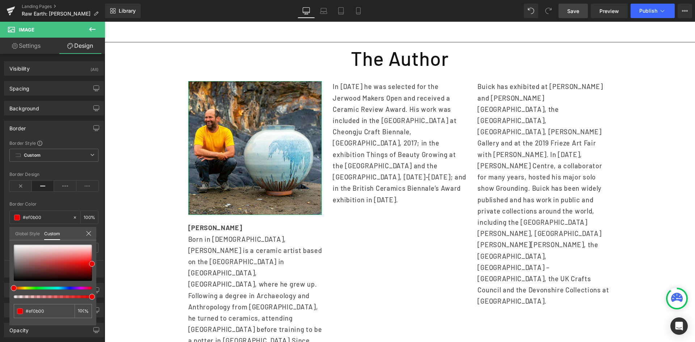
type input "#ef4f00"
type input "#a7ef00"
type input "#00ef7f"
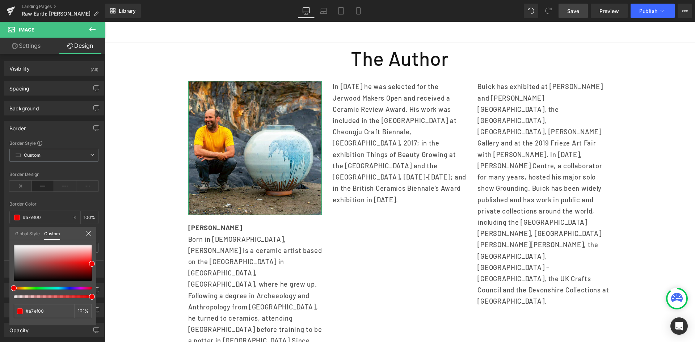
type input "#00ef7f"
type input "#004fef"
type input "#9f00ef"
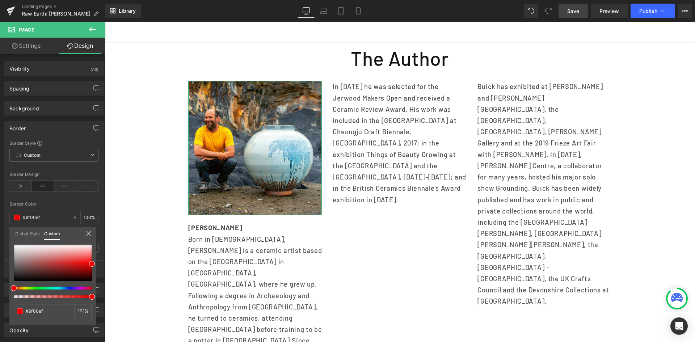
type input "#ef00bb"
type input "#ef0083"
type input "#ef0057"
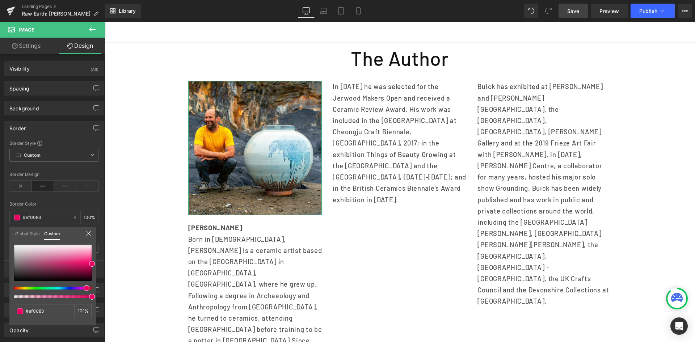
type input "#ef0057"
drag, startPoint x: 64, startPoint y: 290, endPoint x: 83, endPoint y: 289, distance: 19.2
click at [83, 289] on div at bounding box center [50, 288] width 78 height 3
type input "#ea0451"
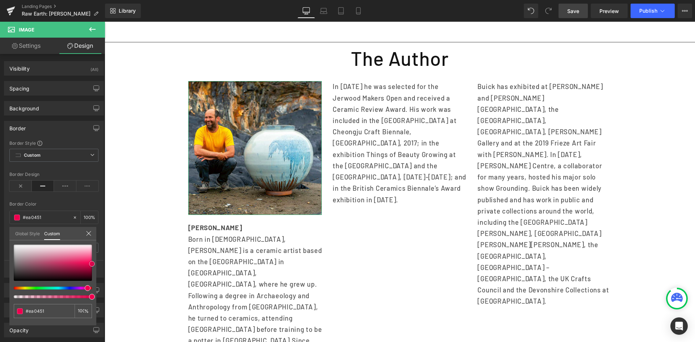
type input "#9e284f"
type input "#86304d"
type input "#75374d"
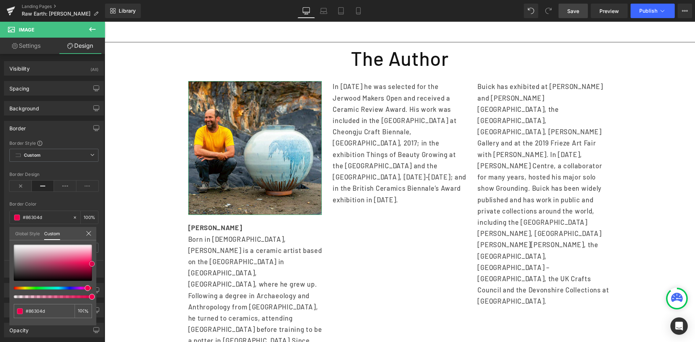
type input "#75374d"
type input "#5d3543"
type input "#3d2d33"
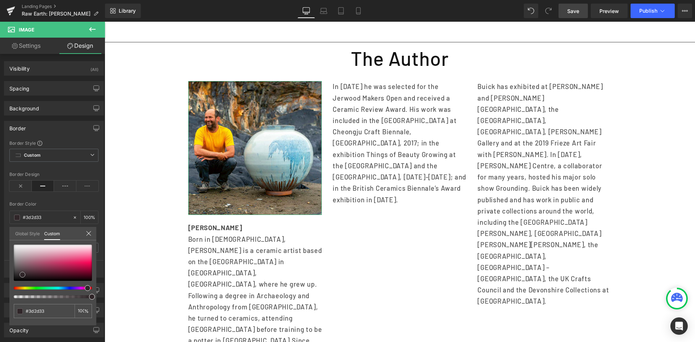
type input "#262022"
type input "#0d0c0c"
type input "#000000"
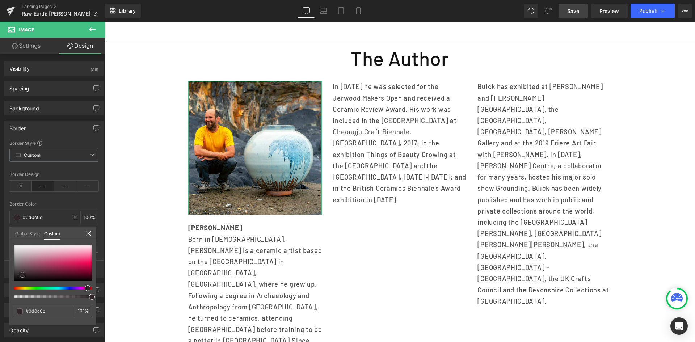
type input "#000000"
drag, startPoint x: 90, startPoint y: 265, endPoint x: 7, endPoint y: 290, distance: 86.9
click at [7, 278] on div "Border Border Style Custom Custom Setup Global Style Custom Setup Global Style …" at bounding box center [54, 196] width 108 height 162
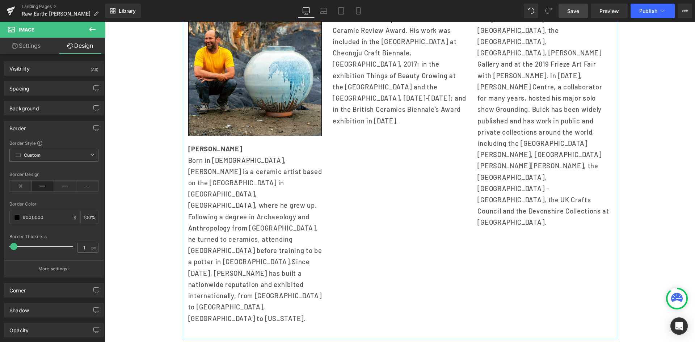
scroll to position [677, 0]
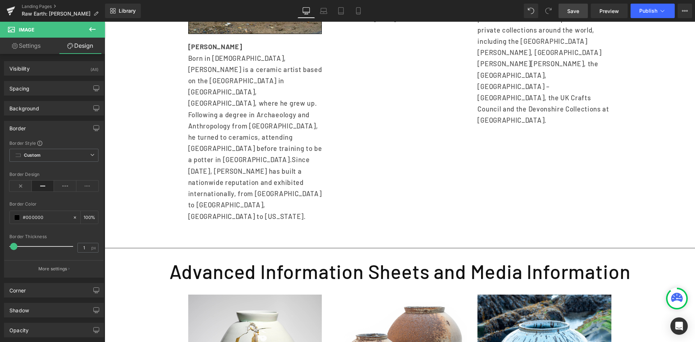
click at [237, 93] on p "Born in [DEMOGRAPHIC_DATA], [PERSON_NAME] is a ceramic artist based on the [GEO…" at bounding box center [255, 137] width 134 height 169
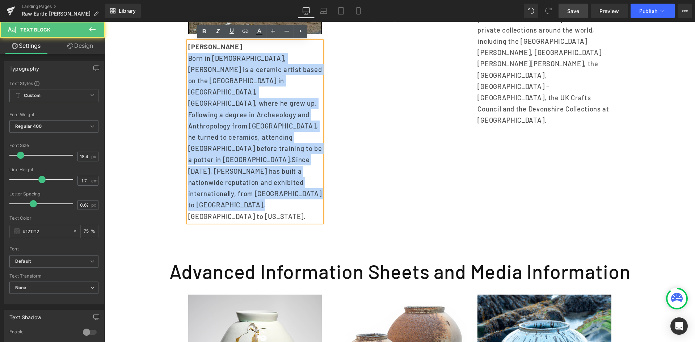
drag, startPoint x: 185, startPoint y: 57, endPoint x: 307, endPoint y: 191, distance: 181.2
click at [307, 191] on div "Image [PERSON_NAME] Born in [DEMOGRAPHIC_DATA], [PERSON_NAME] is a ceramic arti…" at bounding box center [255, 66] width 145 height 333
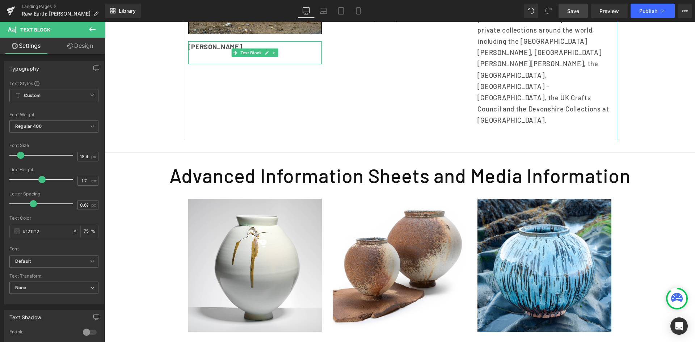
click at [204, 61] on p at bounding box center [255, 58] width 134 height 11
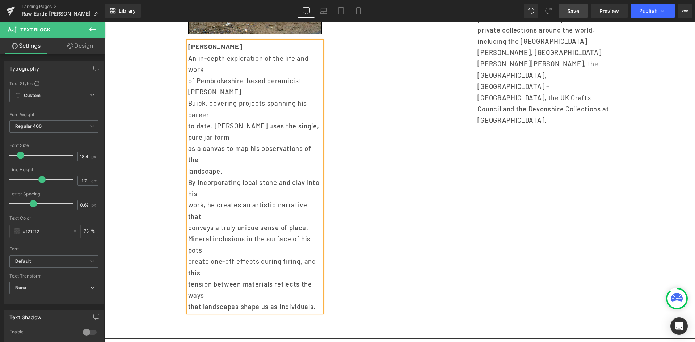
click at [189, 81] on p "of Pembrokeshire-based ceramicist [PERSON_NAME]" at bounding box center [255, 86] width 134 height 22
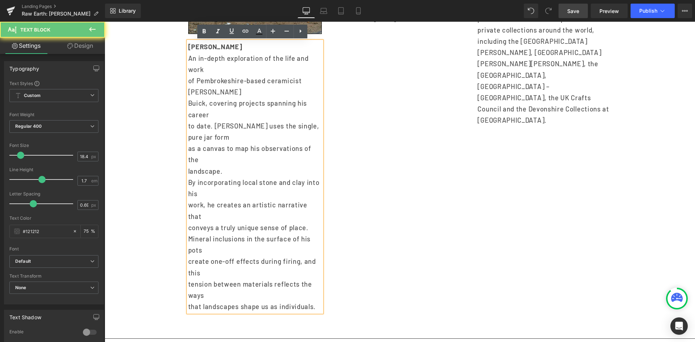
click at [188, 82] on p "of Pembrokeshire-based ceramicist [PERSON_NAME]" at bounding box center [255, 86] width 134 height 22
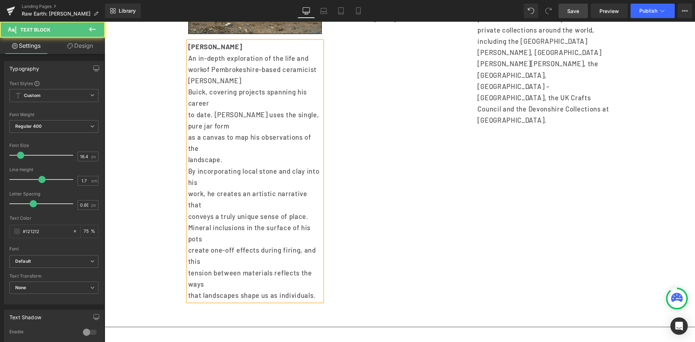
click at [188, 92] on p "Buick, covering projects spanning his career" at bounding box center [255, 98] width 134 height 22
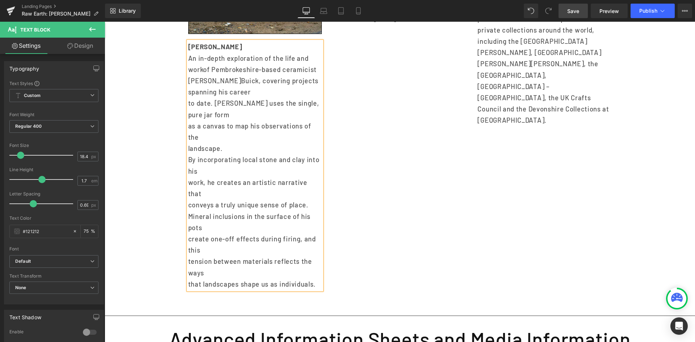
click at [188, 99] on p "to date. [PERSON_NAME] uses the single, pure jar form" at bounding box center [255, 109] width 134 height 22
click at [188, 121] on p "as a canvas to map his observations of the" at bounding box center [255, 132] width 134 height 22
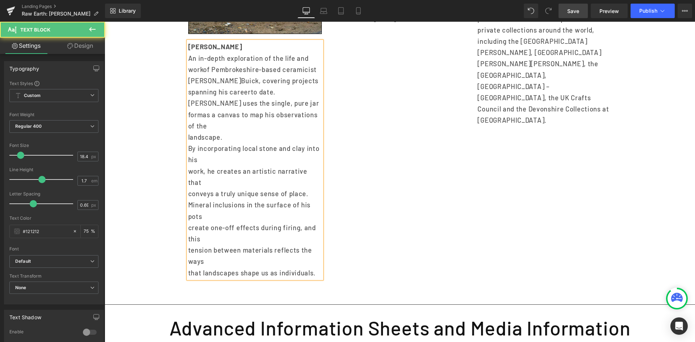
click at [188, 132] on p "landscape." at bounding box center [255, 137] width 134 height 11
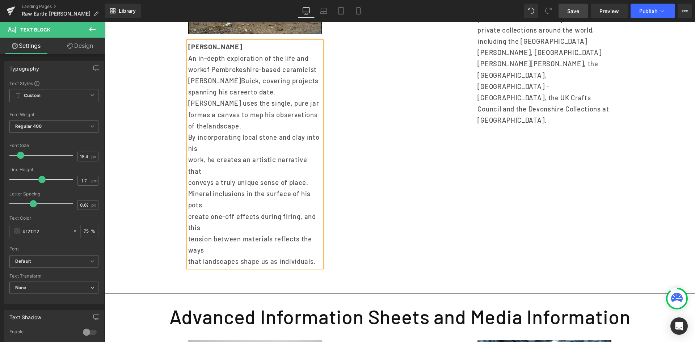
click at [188, 143] on div "[PERSON_NAME] An in-depth exploration of the life and work of Pembrokeshire-bas…" at bounding box center [255, 154] width 134 height 226
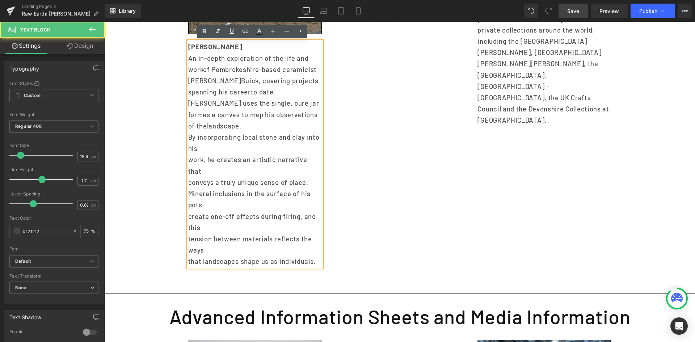
click at [188, 147] on div "[PERSON_NAME] An in-depth exploration of the life and work of Pembrokeshire-bas…" at bounding box center [255, 154] width 134 height 226
click at [188, 154] on p "work, he creates an artistic narrative that" at bounding box center [255, 165] width 134 height 22
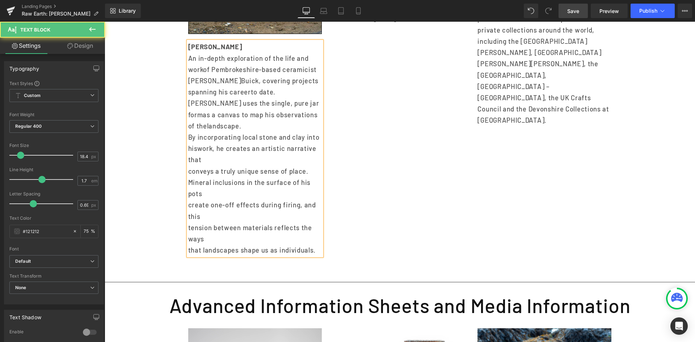
click at [188, 166] on p "conveys a truly unique sense of place." at bounding box center [255, 171] width 134 height 11
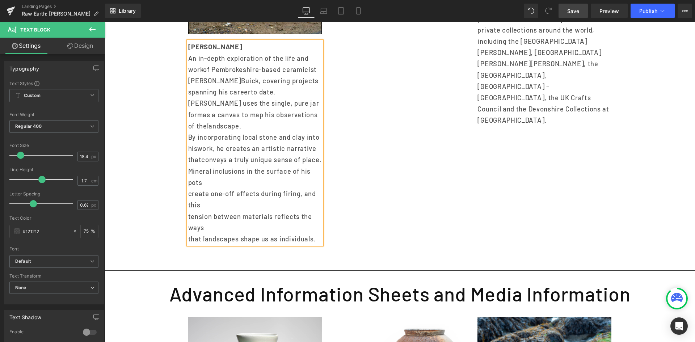
click at [188, 172] on p "Mineral inclusions in the surface of his pots" at bounding box center [255, 177] width 134 height 22
click at [188, 183] on div "[PERSON_NAME] An in-depth exploration of the life and work of Pembrokeshire-bas…" at bounding box center [255, 142] width 134 height 203
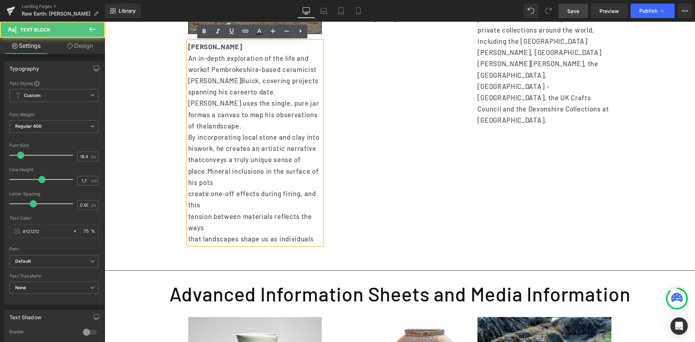
click at [188, 183] on div "[PERSON_NAME] An in-depth exploration of the life and work of Pembrokeshire-bas…" at bounding box center [255, 142] width 134 height 203
click at [188, 188] on p "create one-off effects during firing, and this" at bounding box center [255, 199] width 134 height 22
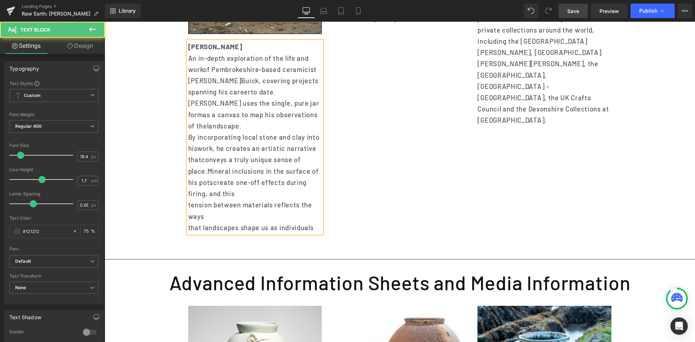
click at [188, 199] on p "tension between materials reflects the ways" at bounding box center [255, 210] width 134 height 22
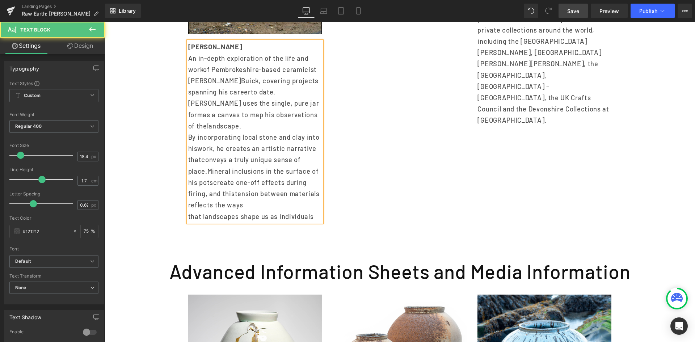
click at [188, 203] on div "[PERSON_NAME] An in-depth exploration of the life and work of Pembrokeshire-bas…" at bounding box center [255, 131] width 134 height 181
click at [188, 211] on p "that landscapes shape us as individuals" at bounding box center [255, 216] width 134 height 11
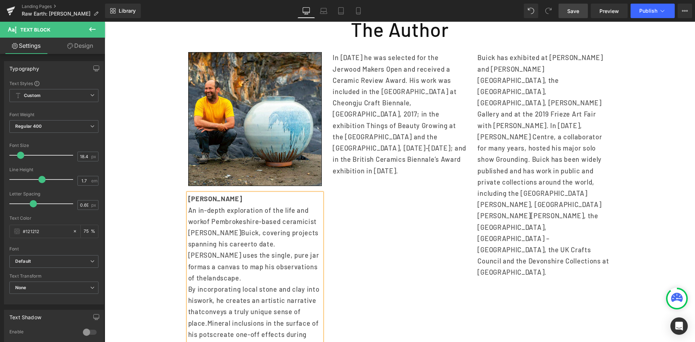
scroll to position [459, 0]
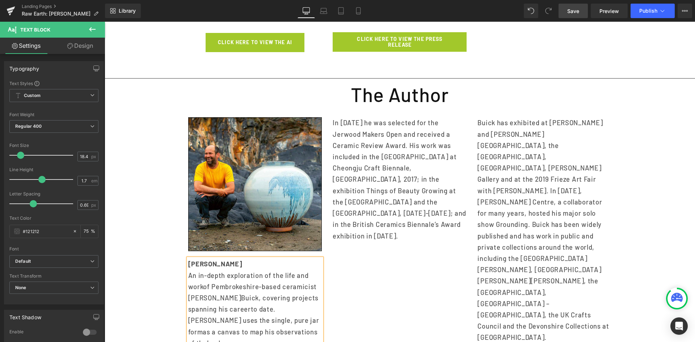
click at [361, 155] on span "In [DATE] he was selected for the Jerwood Makers Open and received a Ceramic Re…" at bounding box center [400, 179] width 134 height 121
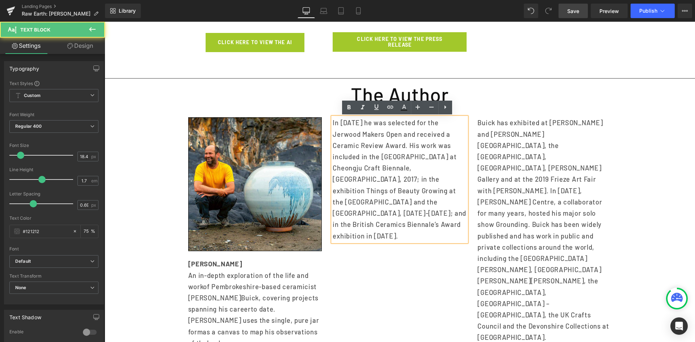
click at [333, 121] on span "In [DATE] he was selected for the Jerwood Makers Open and received a Ceramic Re…" at bounding box center [400, 179] width 134 height 121
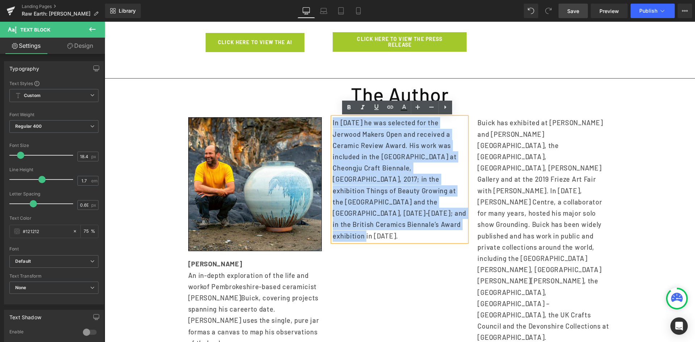
drag, startPoint x: 330, startPoint y: 122, endPoint x: 348, endPoint y: 226, distance: 105.4
click at [348, 226] on span "In [DATE] he was selected for the Jerwood Makers Open and received a Ceramic Re…" at bounding box center [400, 179] width 134 height 121
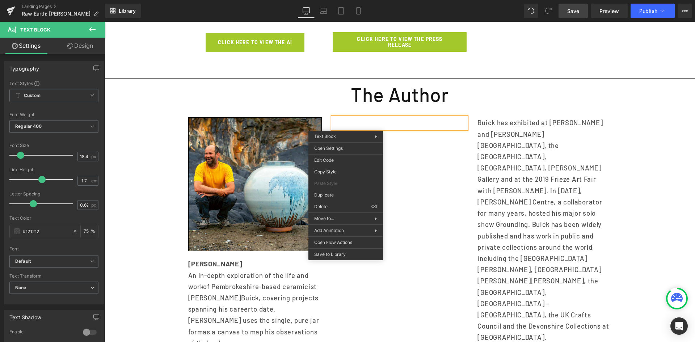
click at [335, 121] on p at bounding box center [400, 122] width 134 height 11
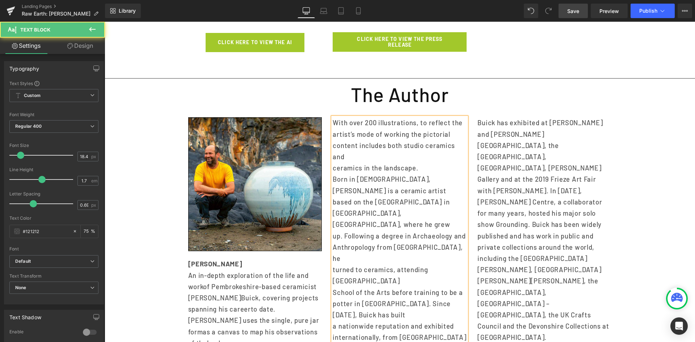
click at [333, 167] on p "ceramics in the landscape." at bounding box center [400, 168] width 134 height 11
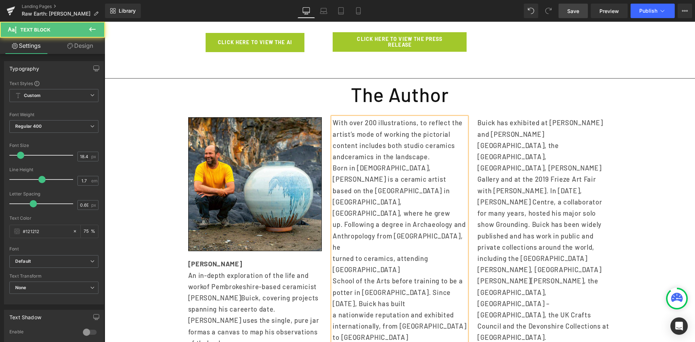
click at [333, 189] on p "based on the [GEOGRAPHIC_DATA] in" at bounding box center [400, 190] width 134 height 11
click at [333, 219] on p "up. Following a degree in Archaeology and" at bounding box center [400, 224] width 134 height 11
click at [333, 231] on p "Anthropology from [GEOGRAPHIC_DATA], he" at bounding box center [400, 242] width 134 height 22
click at [333, 253] on p "turned to ceramics, attending [GEOGRAPHIC_DATA]" at bounding box center [400, 264] width 134 height 22
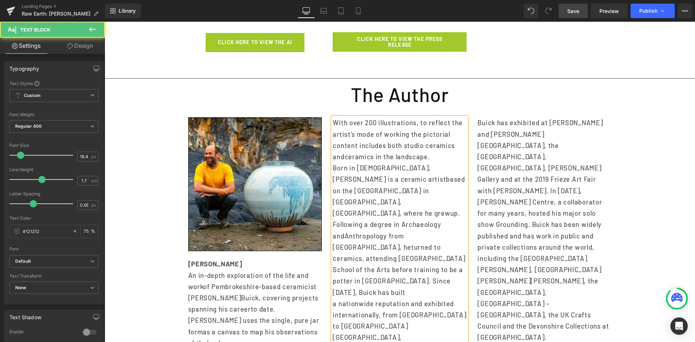
click at [333, 298] on p "a nationwide reputation and exhibited" at bounding box center [400, 303] width 134 height 11
click at [333, 310] on p "internationally, from [GEOGRAPHIC_DATA] to [GEOGRAPHIC_DATA]" at bounding box center [400, 321] width 134 height 22
click at [333, 332] on p "[GEOGRAPHIC_DATA], [GEOGRAPHIC_DATA] to [US_STATE]." at bounding box center [400, 343] width 134 height 22
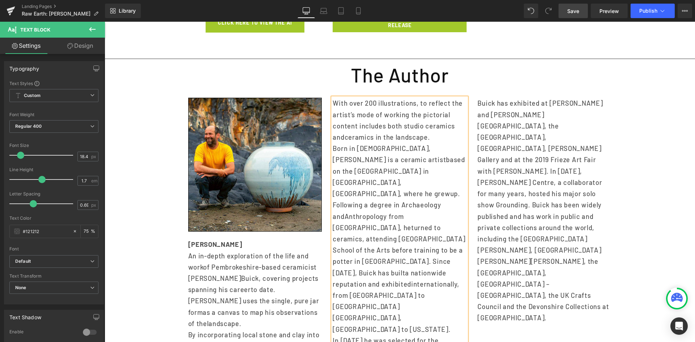
scroll to position [496, 0]
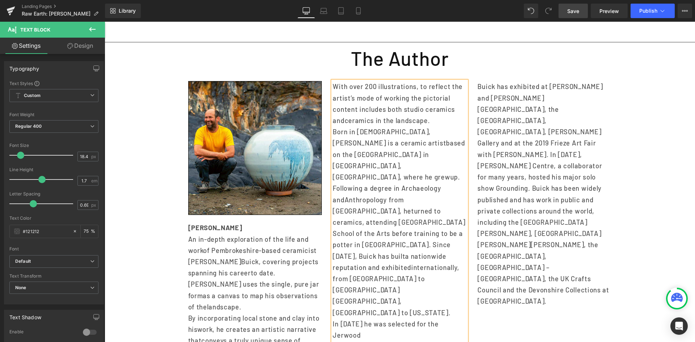
click at [330, 312] on div "Rendering Content" at bounding box center [347, 314] width 45 height 8
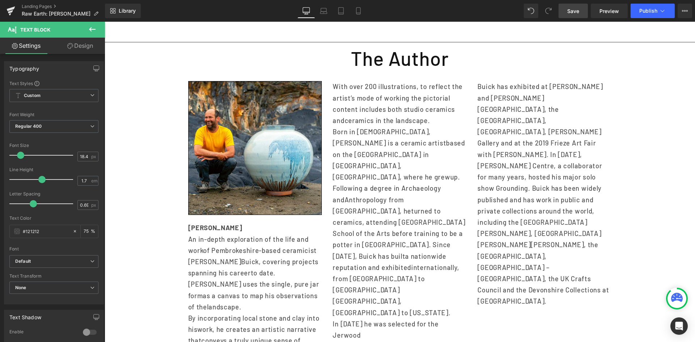
click at [330, 312] on div "Rendering Content" at bounding box center [347, 314] width 45 height 8
click at [332, 310] on div "Rendering Content" at bounding box center [347, 314] width 45 height 8
click at [331, 312] on div "Rendering Content" at bounding box center [347, 314] width 45 height 8
click at [332, 310] on div "Rendering Content" at bounding box center [347, 314] width 45 height 8
click at [332, 311] on div "Rendering Content" at bounding box center [347, 314] width 45 height 8
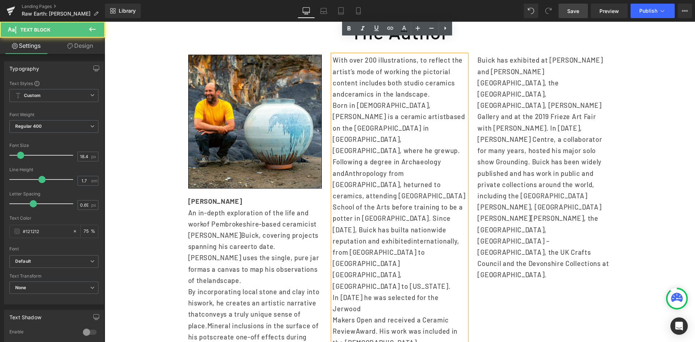
scroll to position [568, 0]
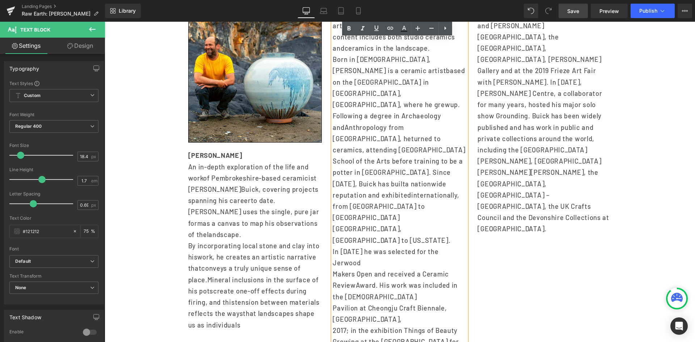
click at [333, 303] on p "Pavilion at Cheongju Craft Biennale, [GEOGRAPHIC_DATA]," at bounding box center [400, 314] width 134 height 22
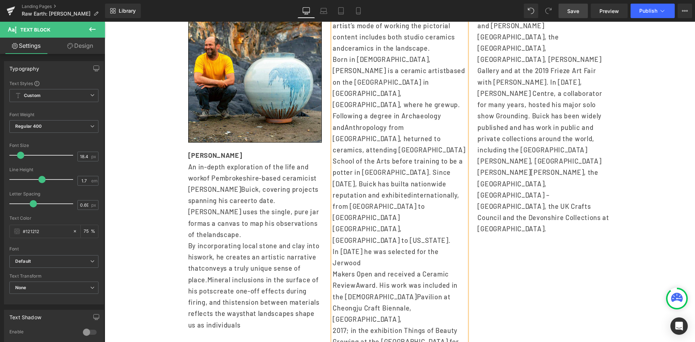
click at [333, 253] on div "With over 200 illustrations, to reflect the artist’s mode of working the picto…" at bounding box center [400, 240] width 134 height 463
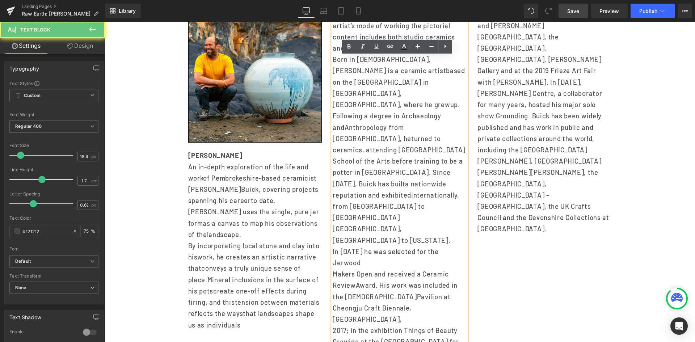
click at [333, 325] on p "2017; in the exhibition Things of Beauty" at bounding box center [400, 330] width 134 height 11
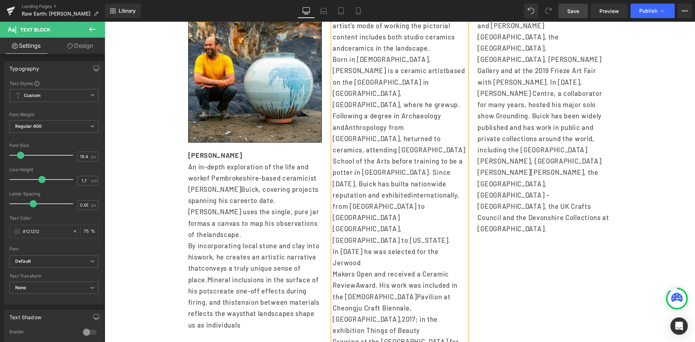
click at [333, 336] on p "Growing at the [GEOGRAPHIC_DATA] for [GEOGRAPHIC_DATA]" at bounding box center [400, 347] width 134 height 22
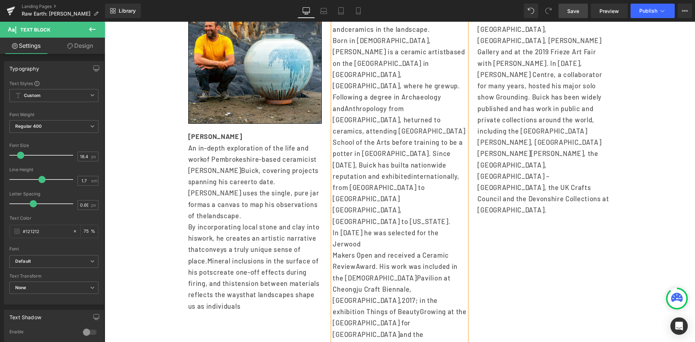
scroll to position [604, 0]
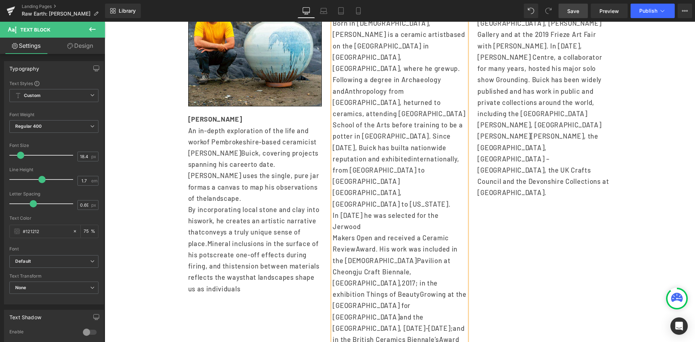
click at [333, 283] on div "With over 200 illustrations, to reflect the artist’s mode of working the picto…" at bounding box center [400, 198] width 134 height 452
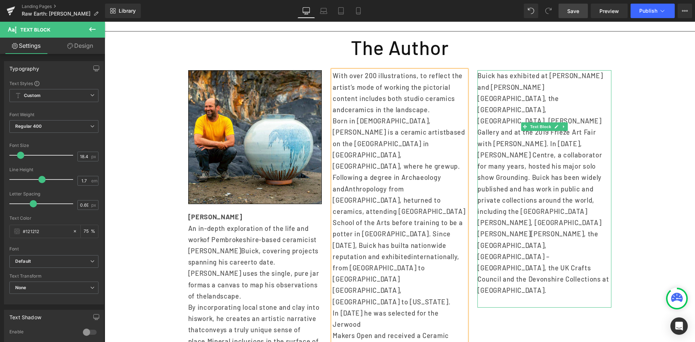
scroll to position [496, 0]
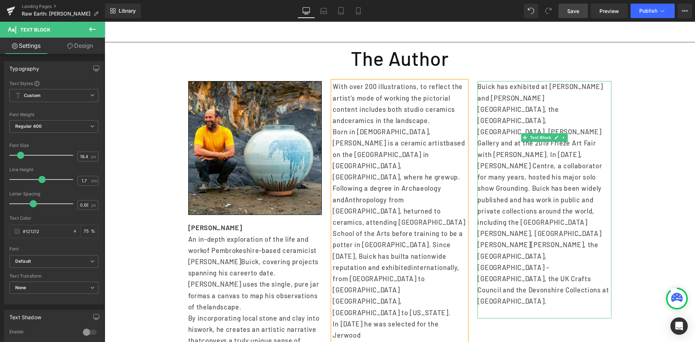
click at [533, 307] on p at bounding box center [544, 312] width 134 height 11
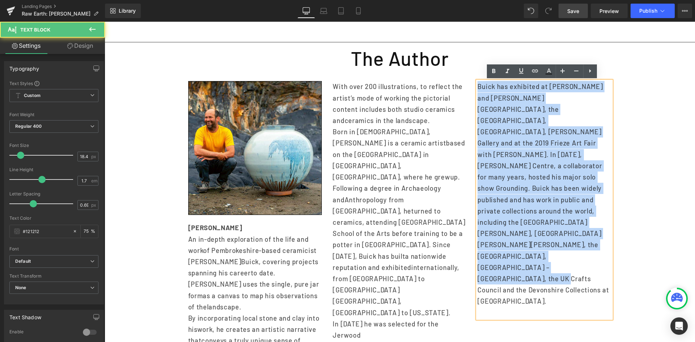
drag, startPoint x: 543, startPoint y: 249, endPoint x: 475, endPoint y: 85, distance: 177.2
click at [477, 85] on p "Buick has exhibited at [PERSON_NAME] and [PERSON_NAME][GEOGRAPHIC_DATA], the [G…" at bounding box center [544, 194] width 134 height 226
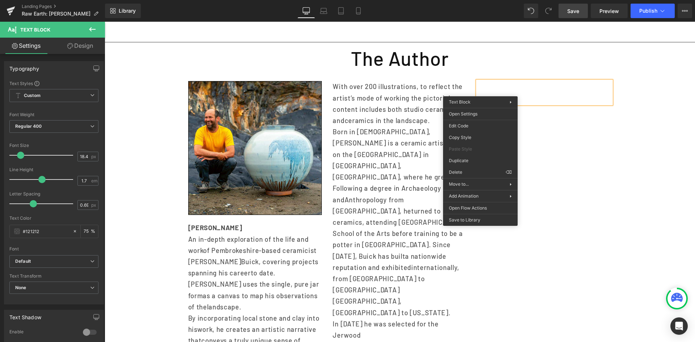
click at [481, 86] on p at bounding box center [544, 86] width 134 height 11
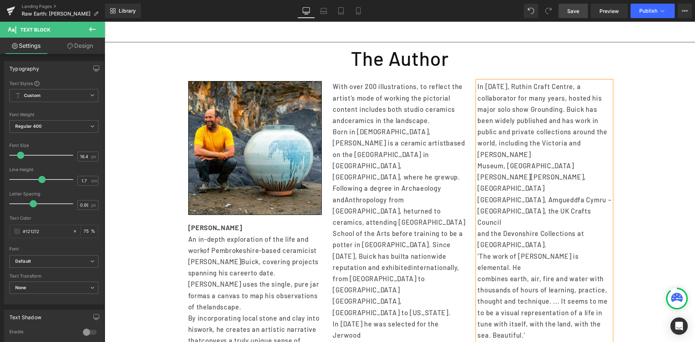
click at [477, 251] on p "‘The work of [PERSON_NAME] is elemental. He" at bounding box center [544, 262] width 134 height 22
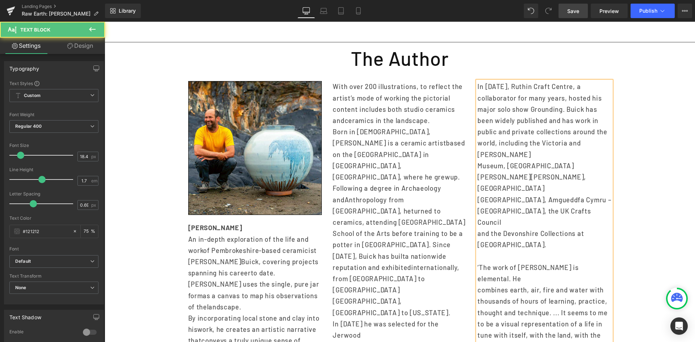
drag, startPoint x: 524, startPoint y: 300, endPoint x: 471, endPoint y: 303, distance: 53.7
click at [472, 303] on div "In [DATE], [PERSON_NAME] Centre, a collaborator for many years, hosted his ma…" at bounding box center [544, 290] width 145 height 418
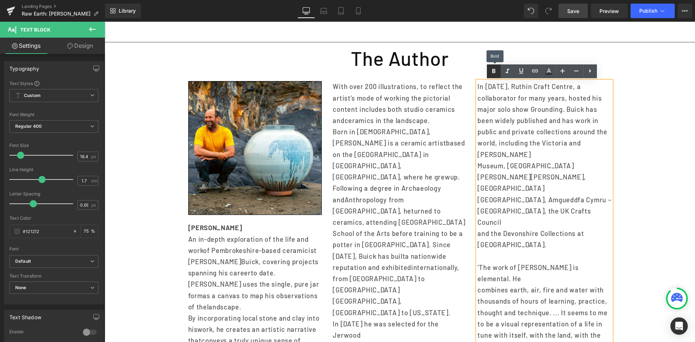
click at [492, 71] on icon at bounding box center [493, 71] width 3 height 4
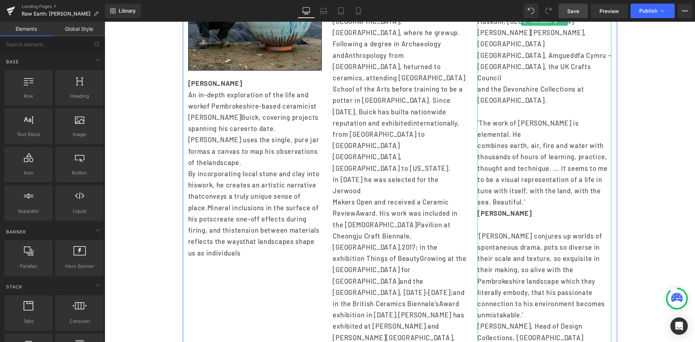
scroll to position [640, 0]
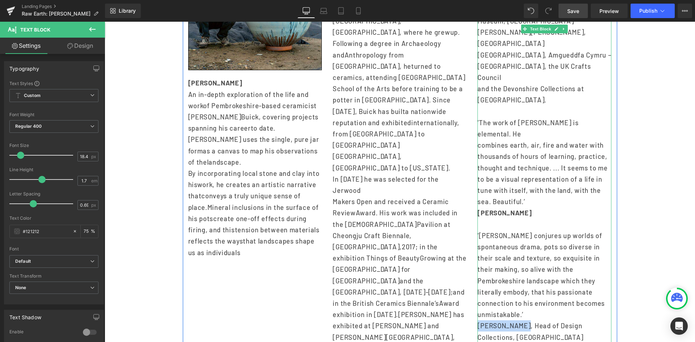
drag, startPoint x: 477, startPoint y: 268, endPoint x: 523, endPoint y: 266, distance: 45.6
click at [523, 320] on p "[PERSON_NAME], Head of Design" at bounding box center [544, 325] width 134 height 11
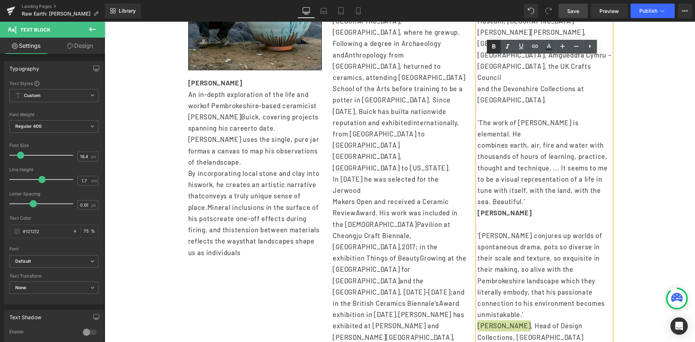
click at [491, 47] on icon at bounding box center [493, 46] width 9 height 9
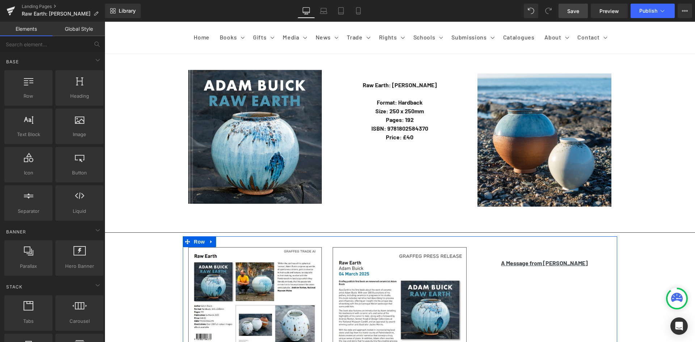
scroll to position [0, 0]
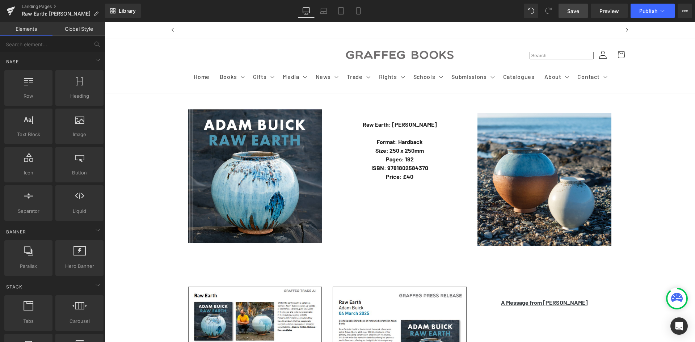
click at [568, 14] on span "Save" at bounding box center [573, 11] width 12 height 8
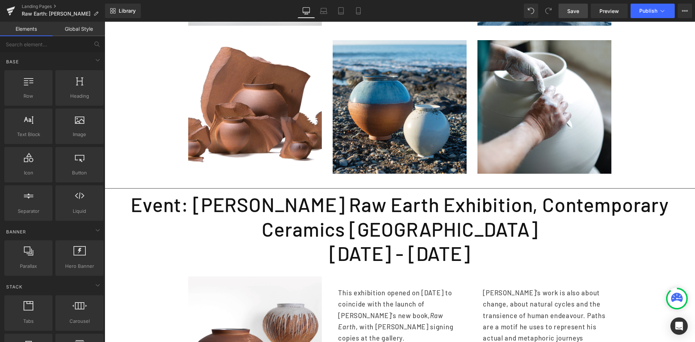
scroll to position [1195, 0]
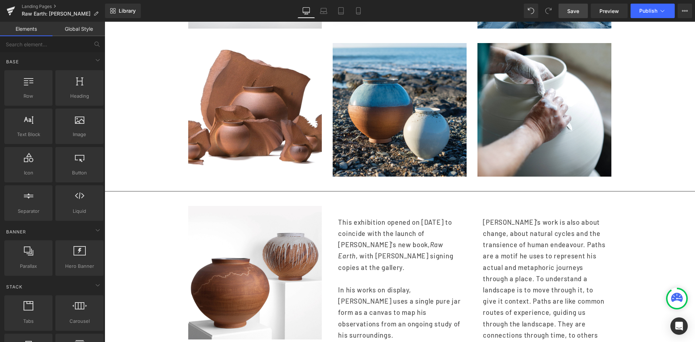
drag, startPoint x: 154, startPoint y: 160, endPoint x: 328, endPoint y: 114, distance: 179.4
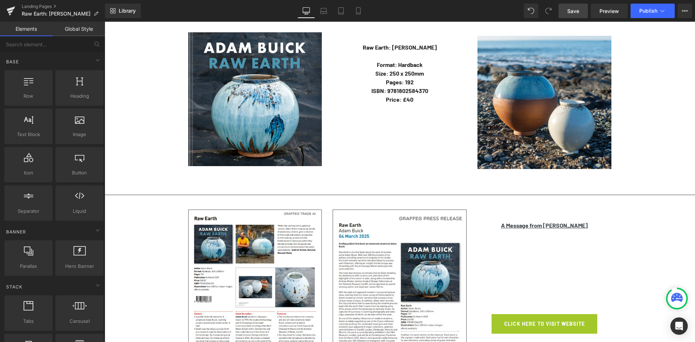
scroll to position [0, 0]
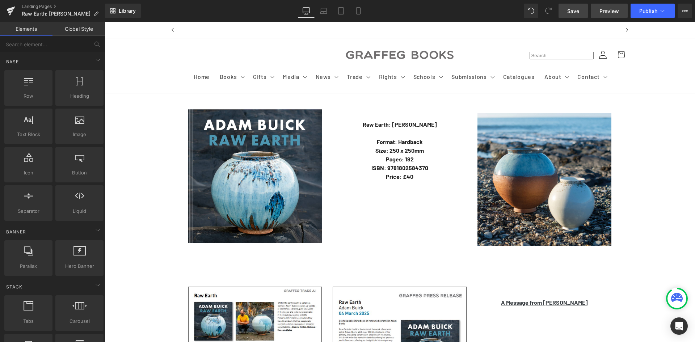
click at [599, 11] on link "Preview" at bounding box center [609, 11] width 37 height 14
click at [573, 14] on span "Save" at bounding box center [573, 11] width 12 height 8
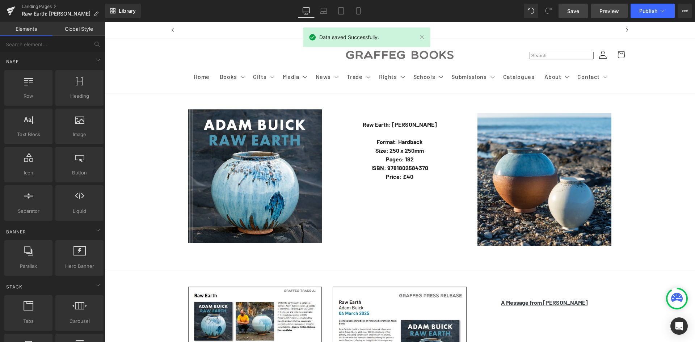
click at [599, 13] on link "Preview" at bounding box center [609, 11] width 37 height 14
